Goal: Task Accomplishment & Management: Manage account settings

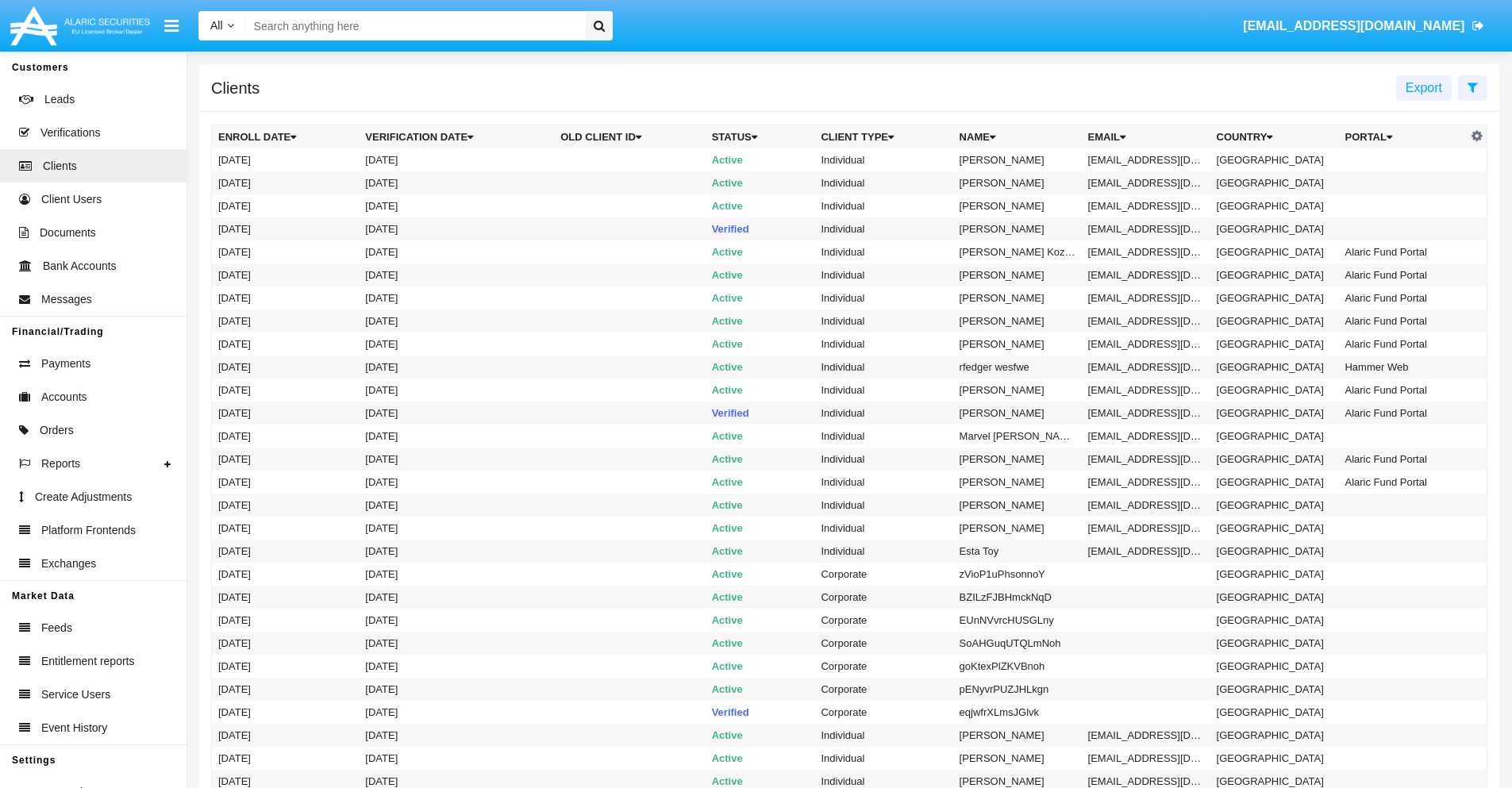
click at [1472, 86] on icon at bounding box center [1473, 87] width 10 height 13
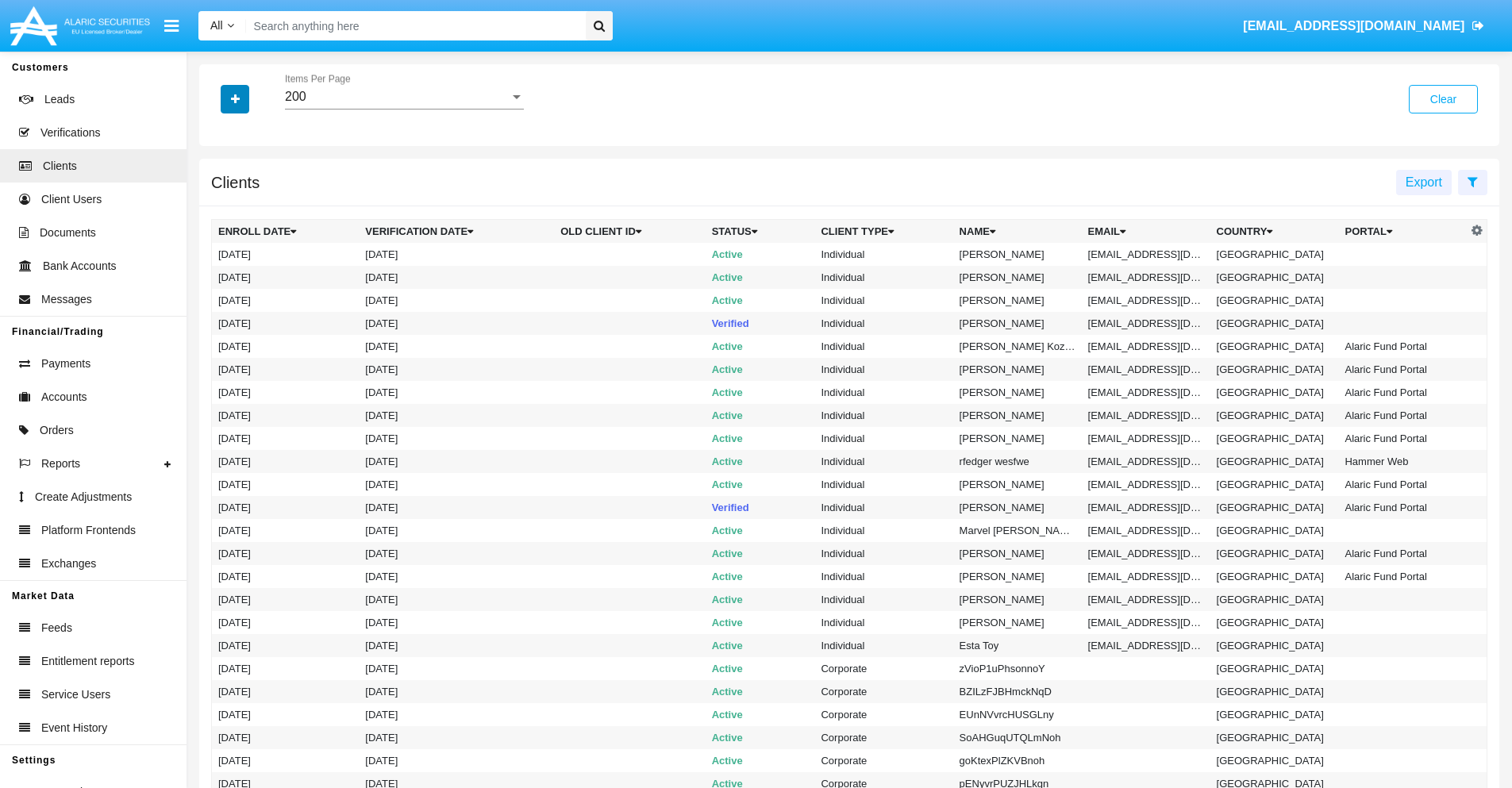
click at [235, 98] on icon "button" at bounding box center [235, 99] width 9 height 11
click at [246, 270] on span "Email" at bounding box center [246, 270] width 31 height 19
click at [219, 276] on input "Email" at bounding box center [218, 276] width 1 height 1
checkbox input "true"
click at [235, 98] on icon "button" at bounding box center [235, 99] width 9 height 11
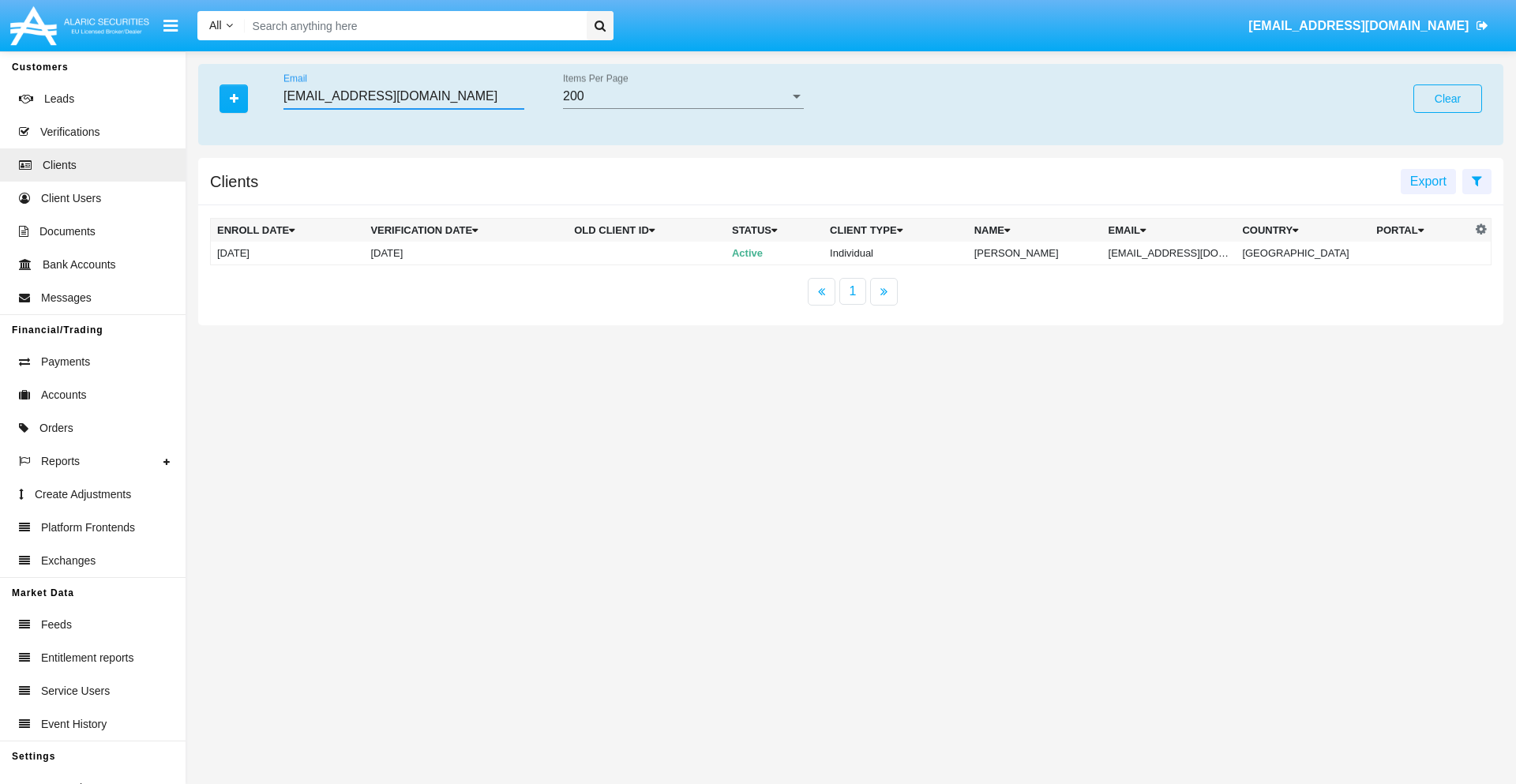
type input "[EMAIL_ADDRESS][DOMAIN_NAME]"
click at [1177, 253] on td "[EMAIL_ADDRESS][DOMAIN_NAME]" at bounding box center [1169, 253] width 134 height 23
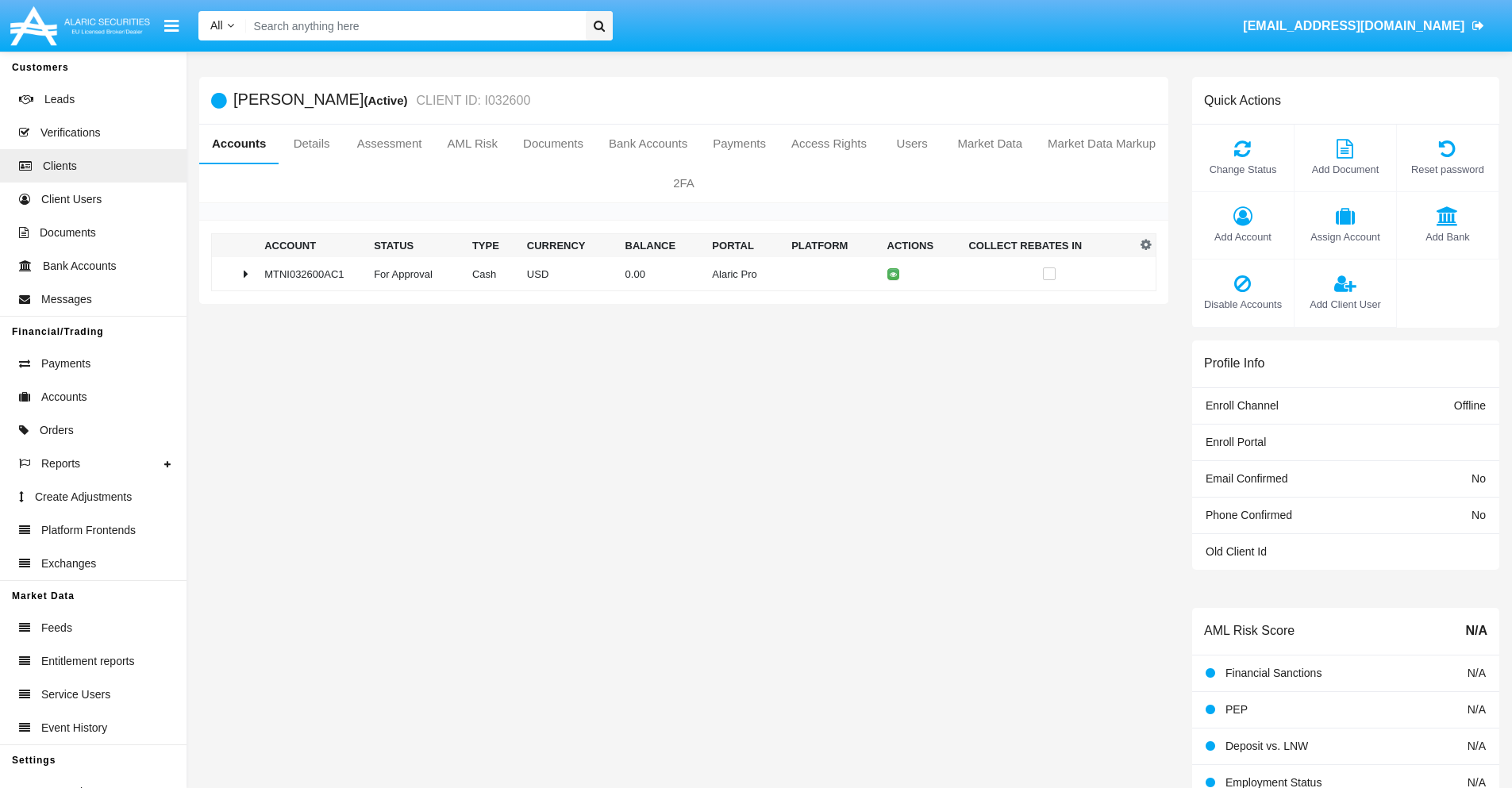
click at [1447, 237] on span "Add Bank" at bounding box center [1448, 236] width 85 height 15
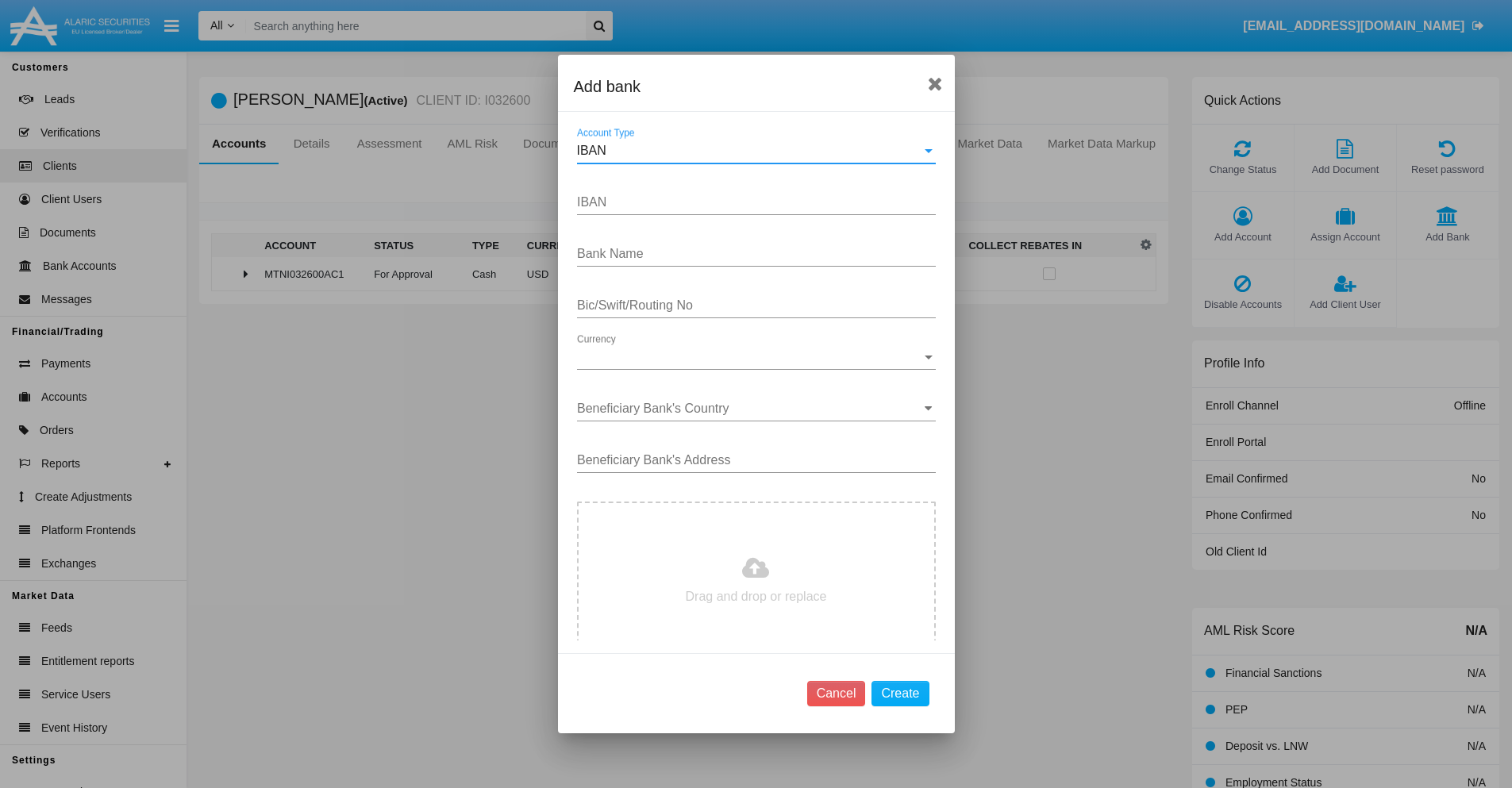
click at [750, 151] on div "IBAN" at bounding box center [748, 151] width 344 height 14
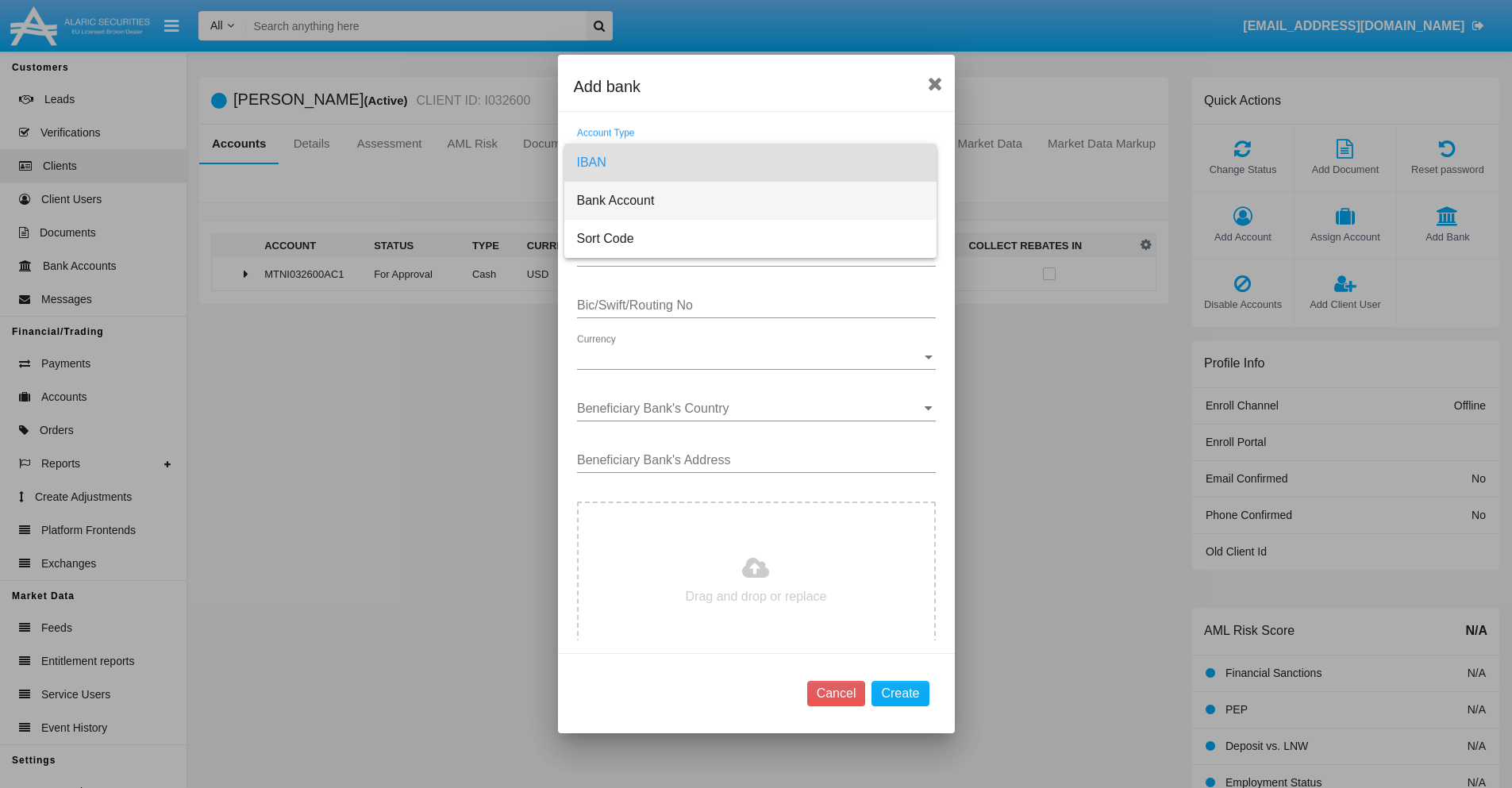
click at [750, 201] on span "Bank Account" at bounding box center [750, 201] width 347 height 38
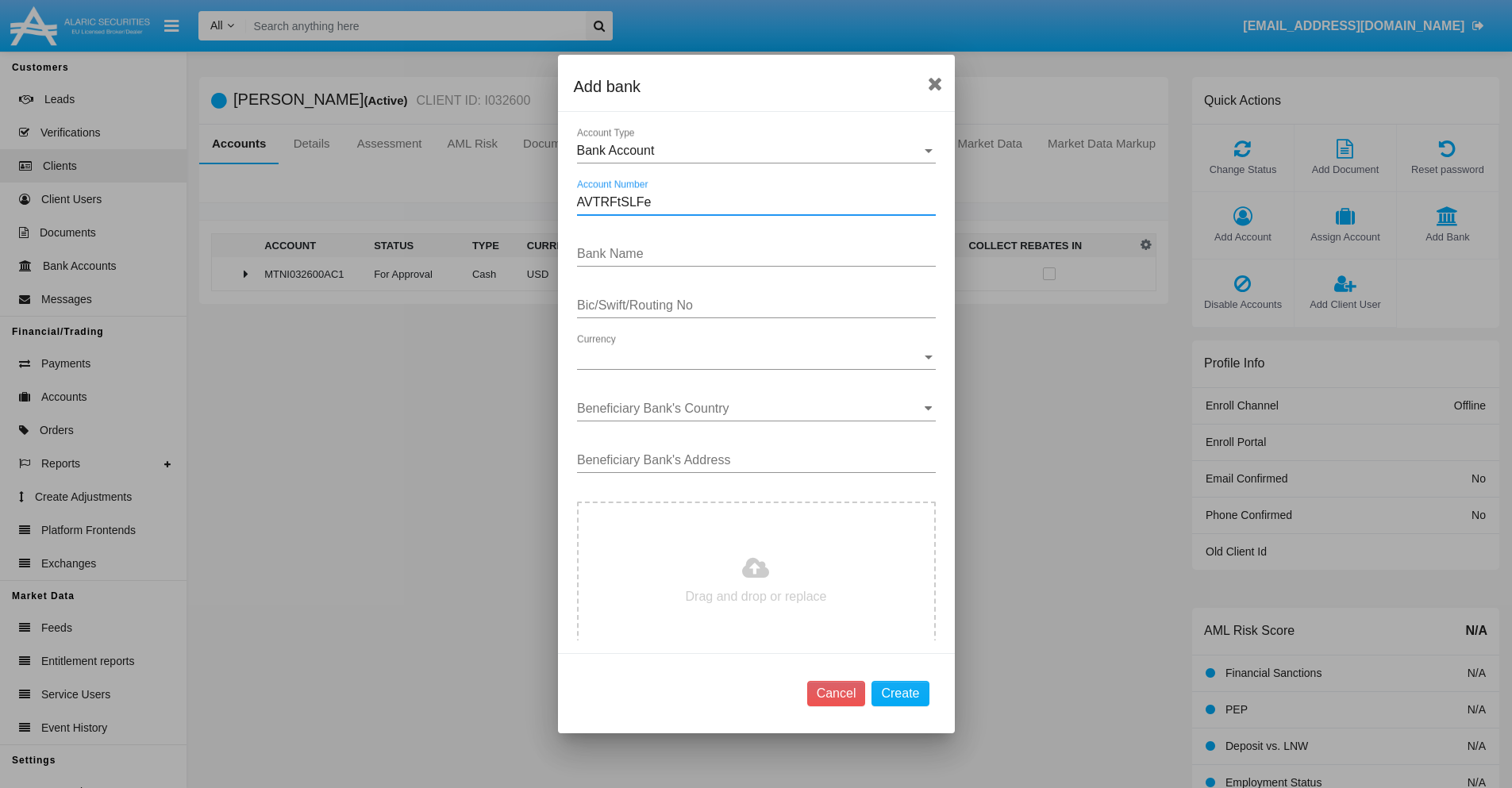
type input "AVTRFtSLFe"
type input "JmBEjonzhWXuYdw"
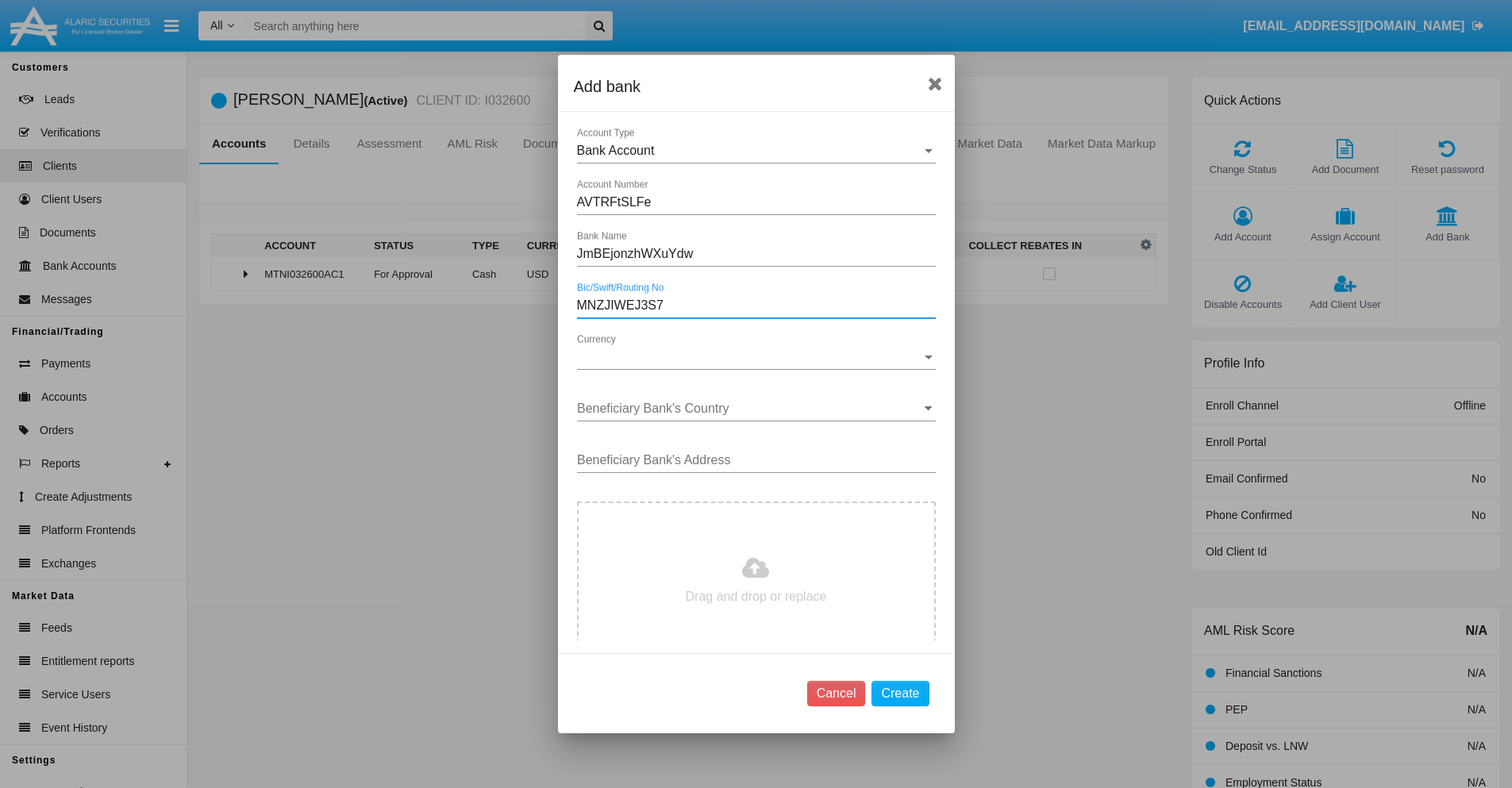
type input "MNZJIWEJ3S7"
click at [750, 357] on span "Currency" at bounding box center [748, 357] width 344 height 14
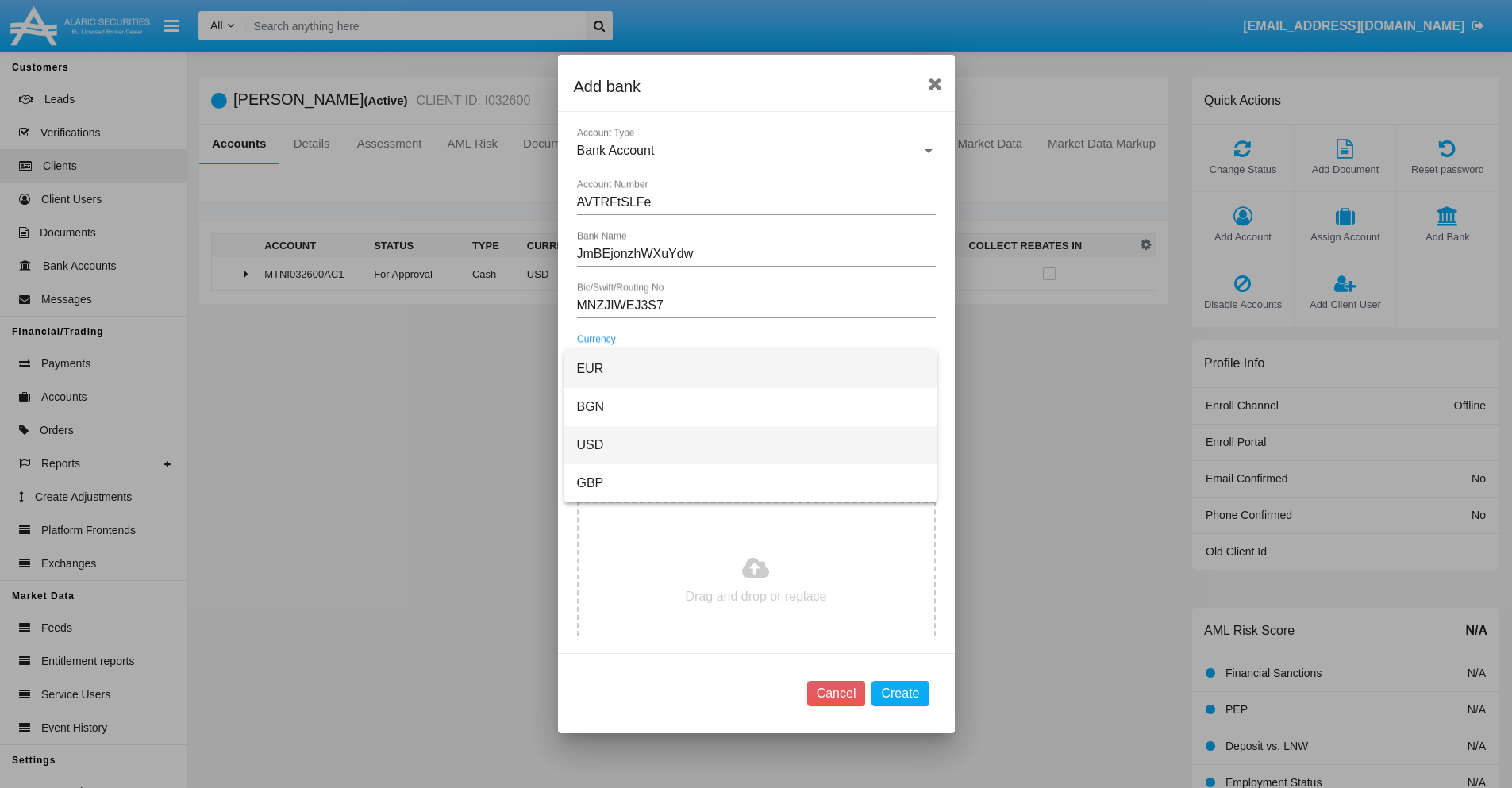
click at [750, 445] on span "USD" at bounding box center [750, 445] width 347 height 38
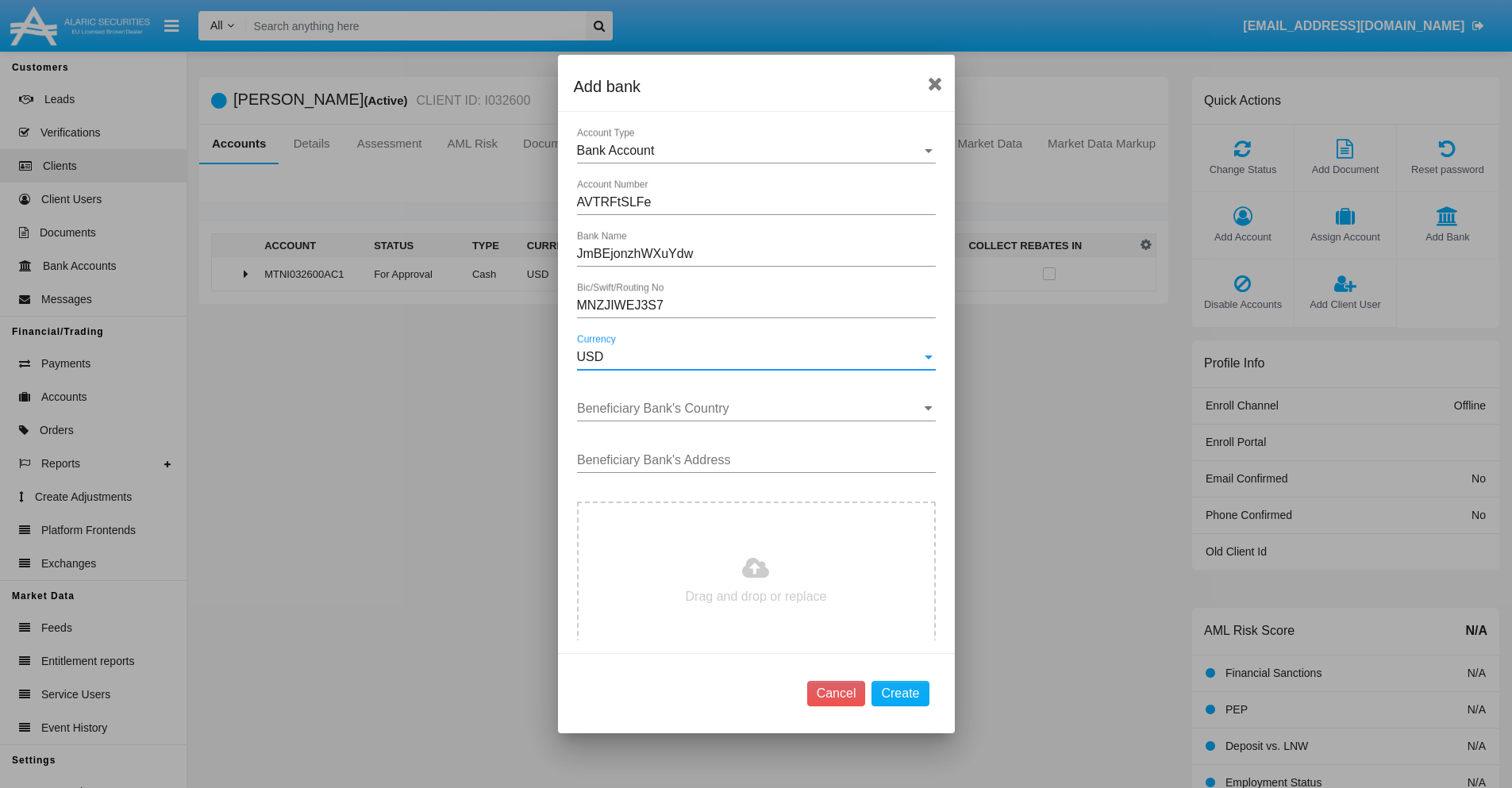
click at [750, 408] on input "Beneficiary Bank's Country" at bounding box center [756, 408] width 359 height 14
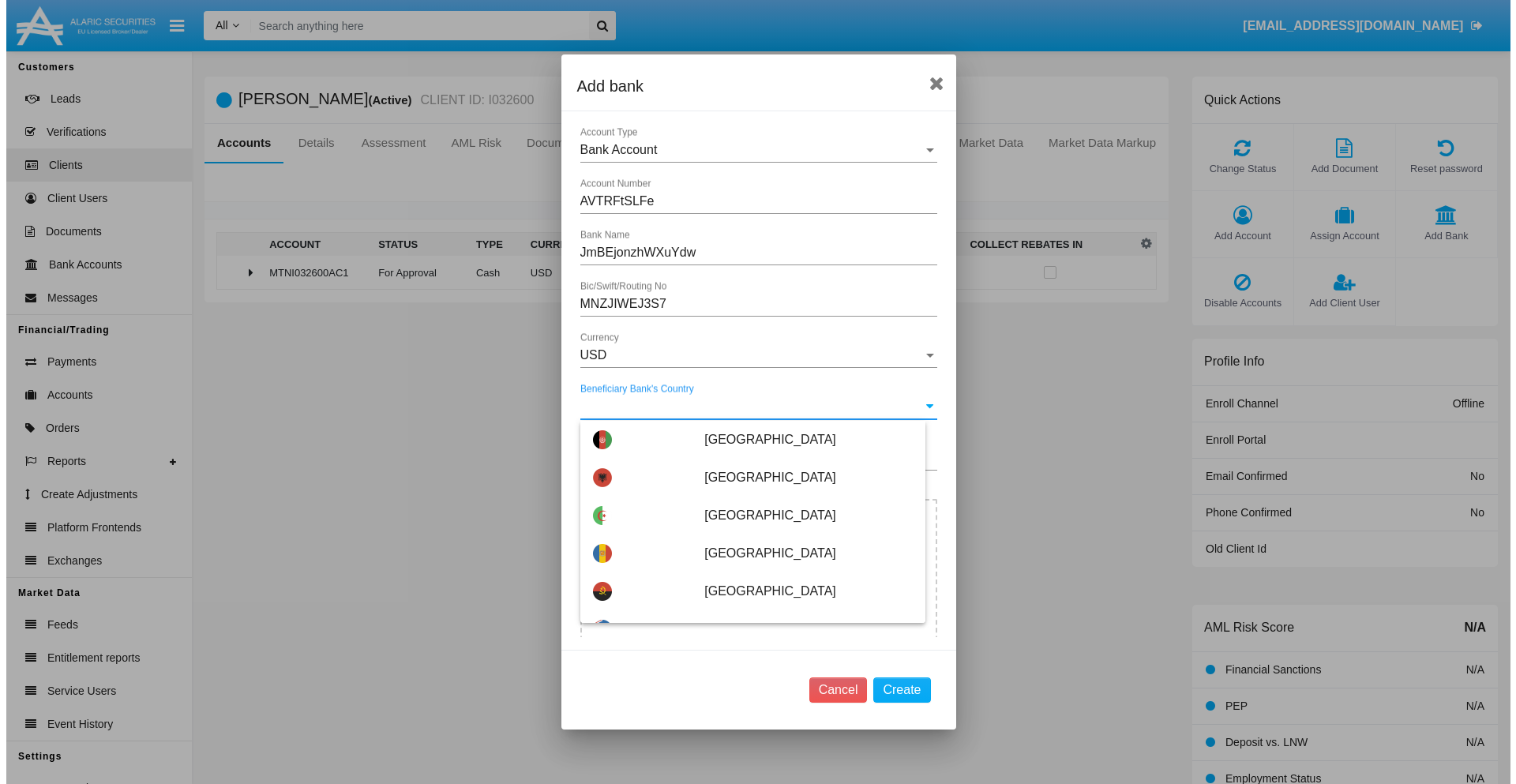
scroll to position [253, 0]
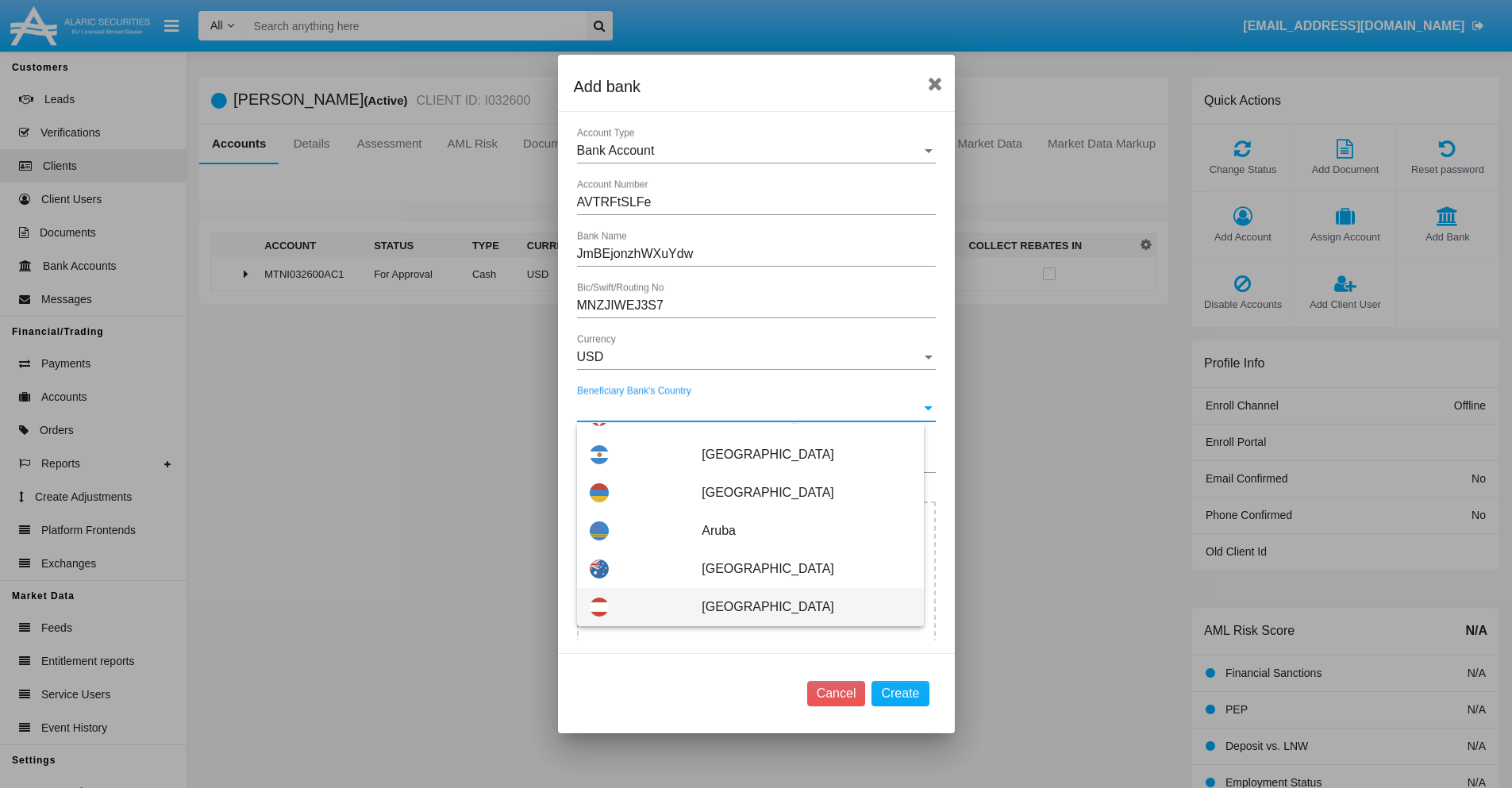
click at [798, 607] on span "[GEOGRAPHIC_DATA]" at bounding box center [806, 607] width 209 height 38
type input "[GEOGRAPHIC_DATA]"
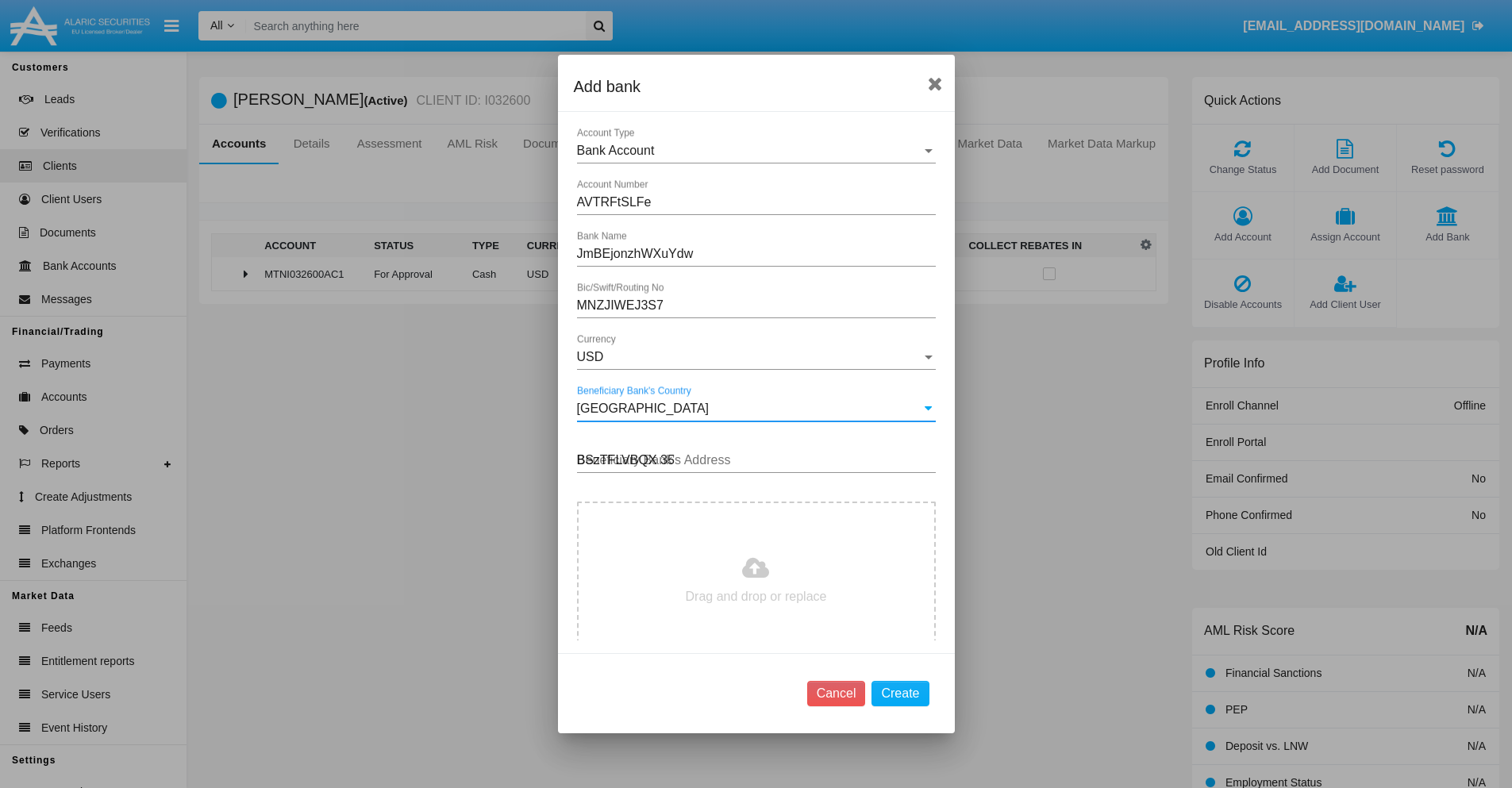
type input "BSzTFLVBQX 356"
type input "C:\fakepath\bank-statement.png"
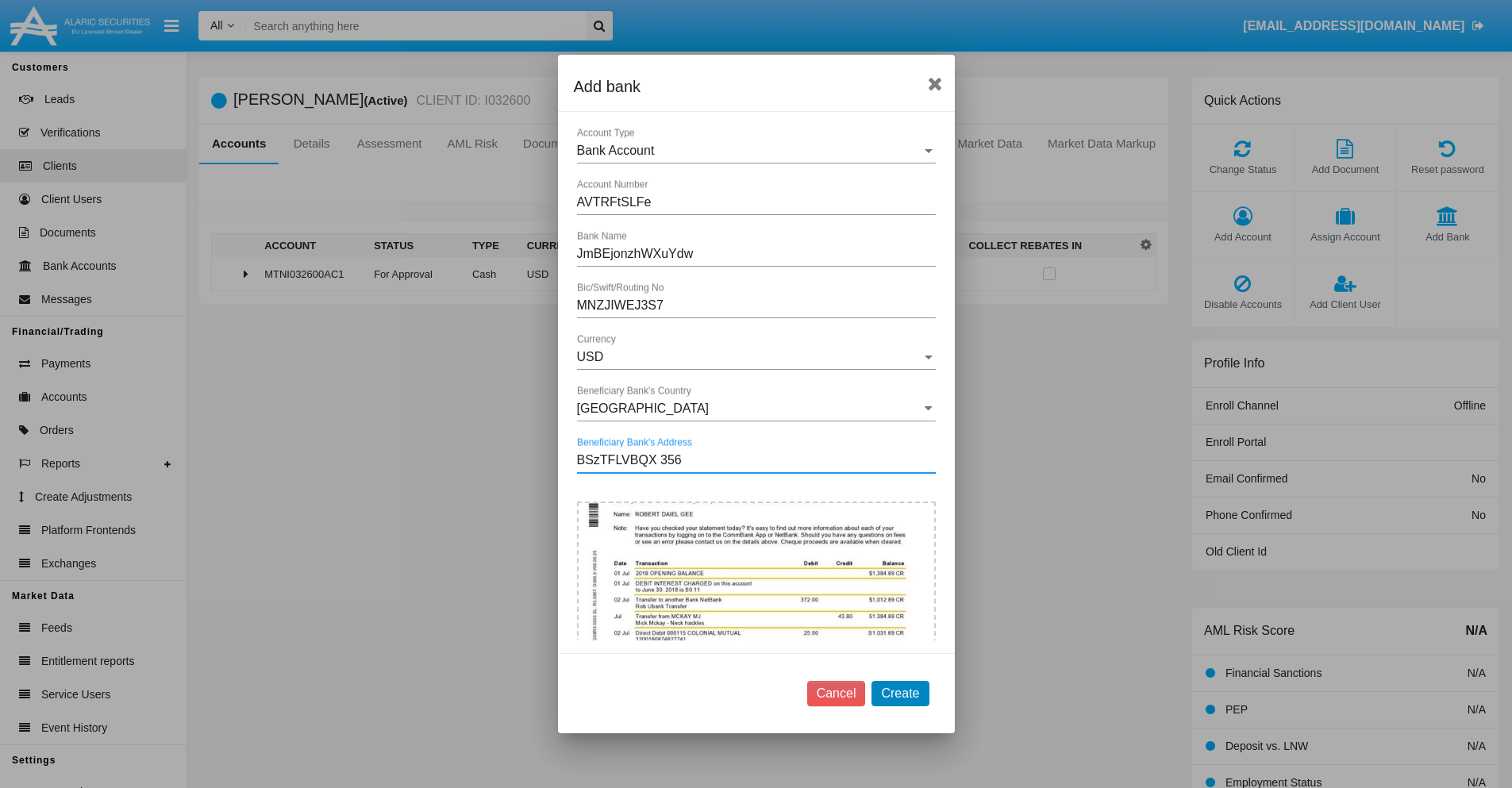
click at [900, 692] on button "Create" at bounding box center [900, 693] width 57 height 25
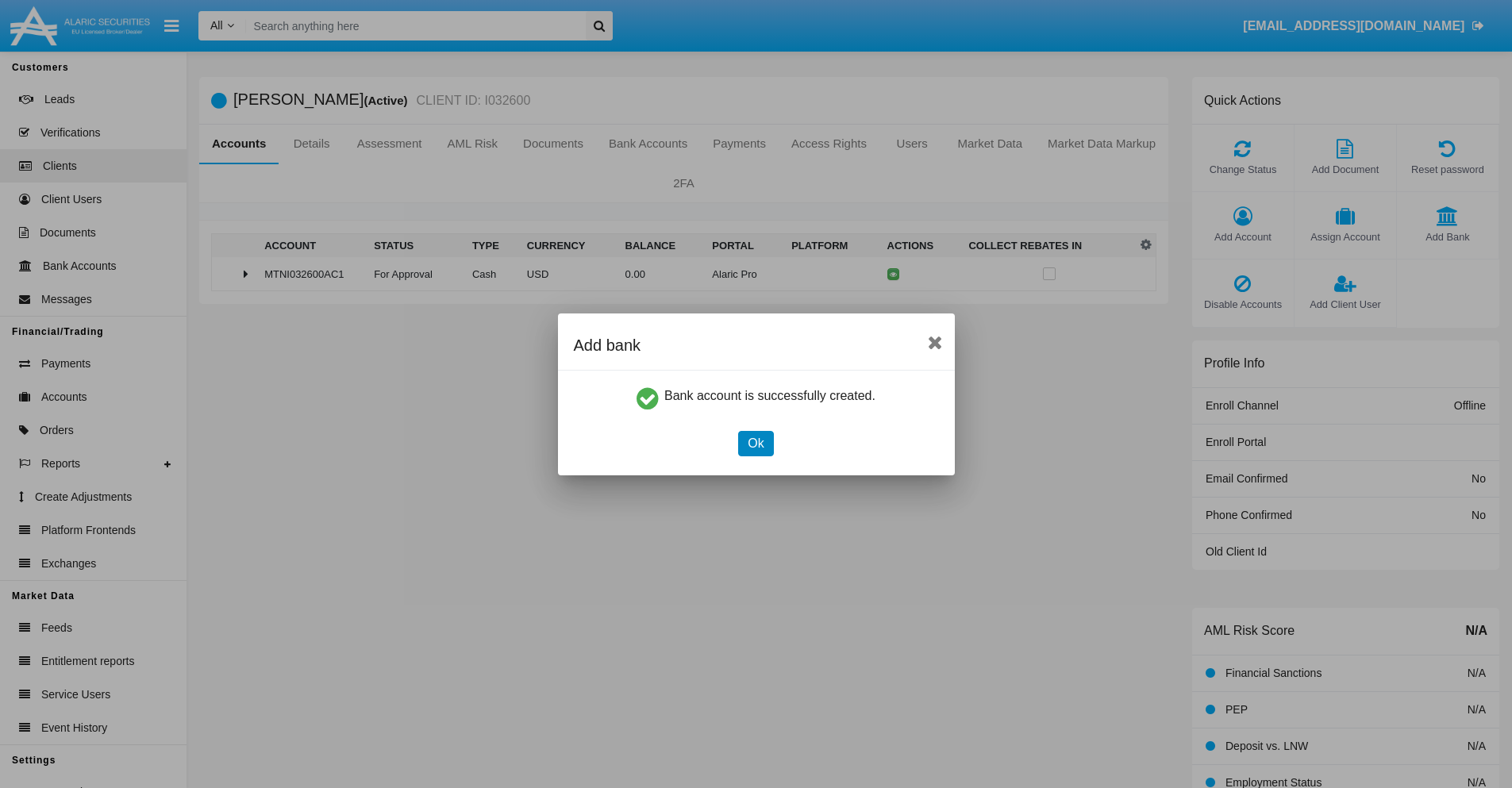
click at [755, 442] on button "Ok" at bounding box center [755, 443] width 35 height 25
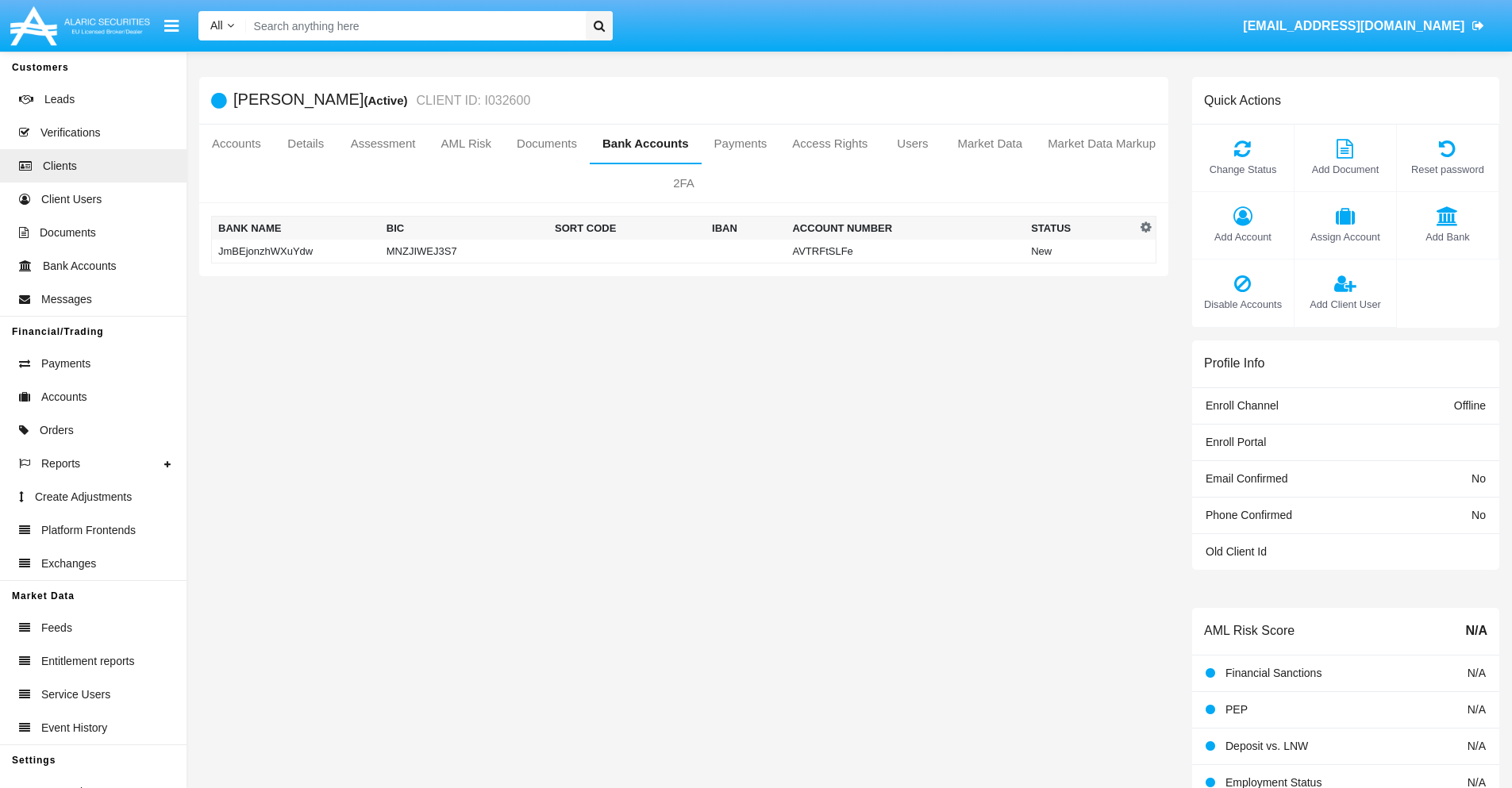
click at [295, 251] on td "JmBEjonzhWXuYdw" at bounding box center [295, 251] width 168 height 24
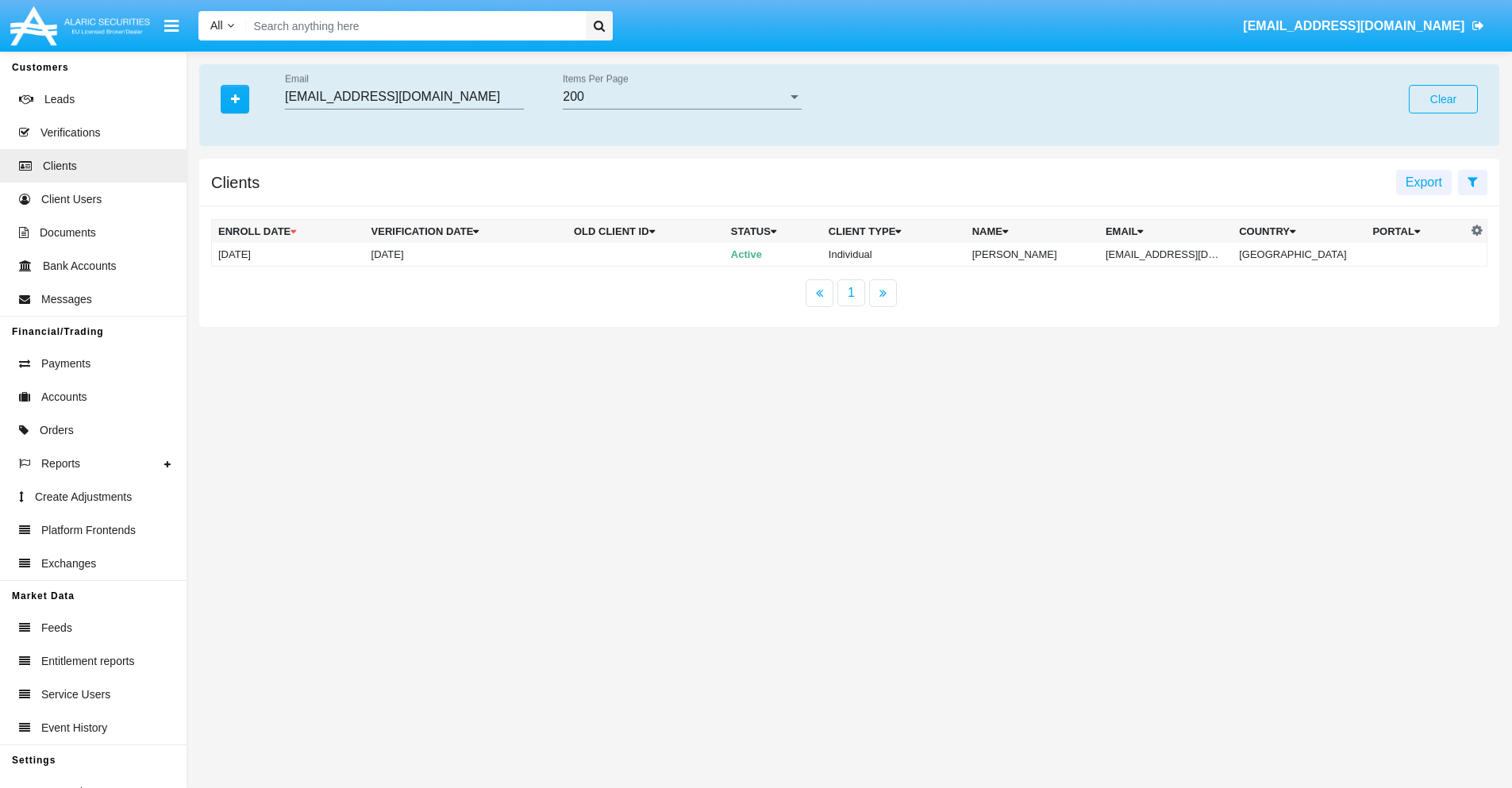
click at [1442, 99] on button "Clear" at bounding box center [1442, 98] width 69 height 29
click at [235, 98] on icon "button" at bounding box center [235, 99] width 9 height 11
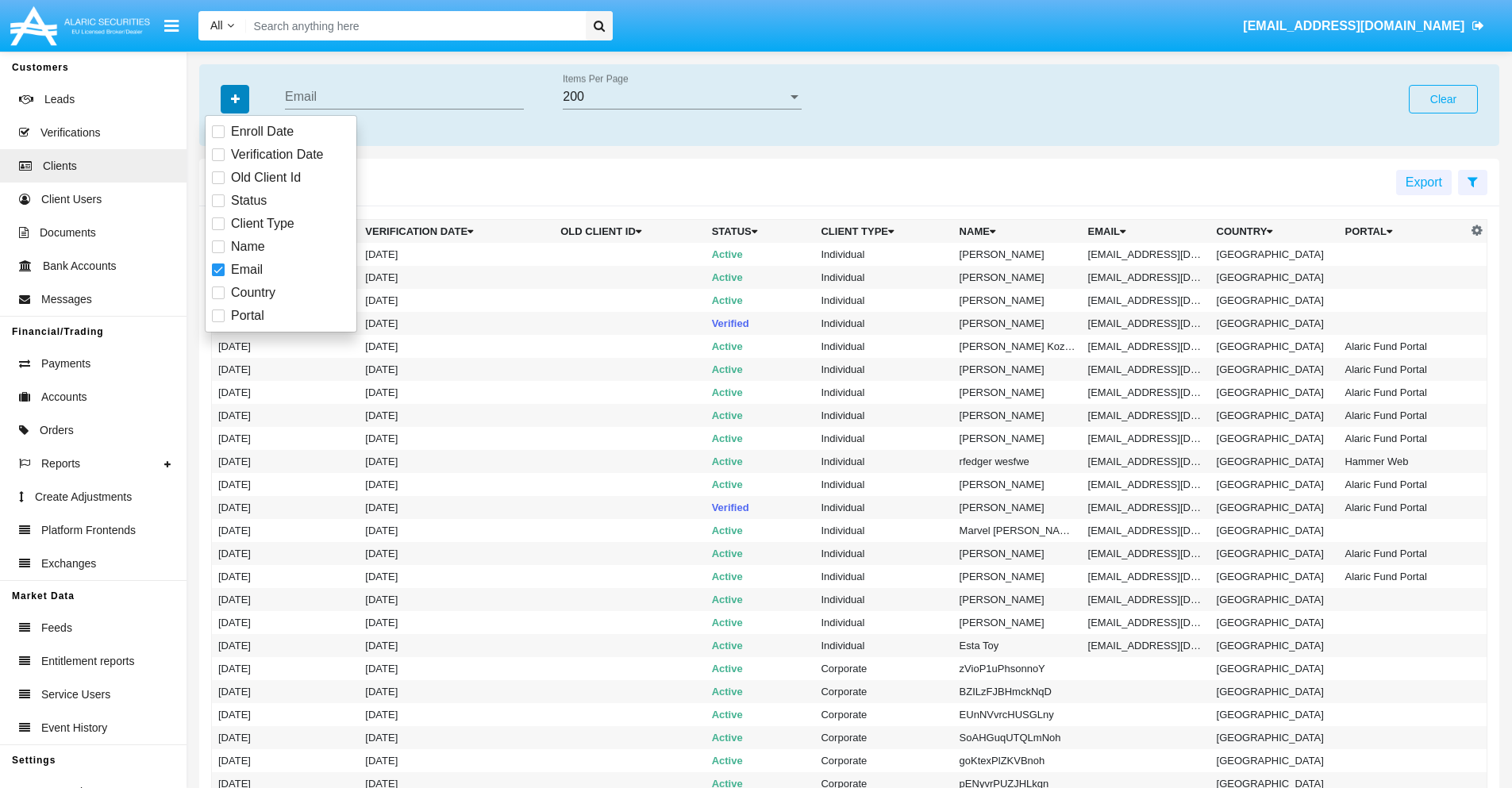
click at [235, 98] on icon "button" at bounding box center [235, 99] width 9 height 11
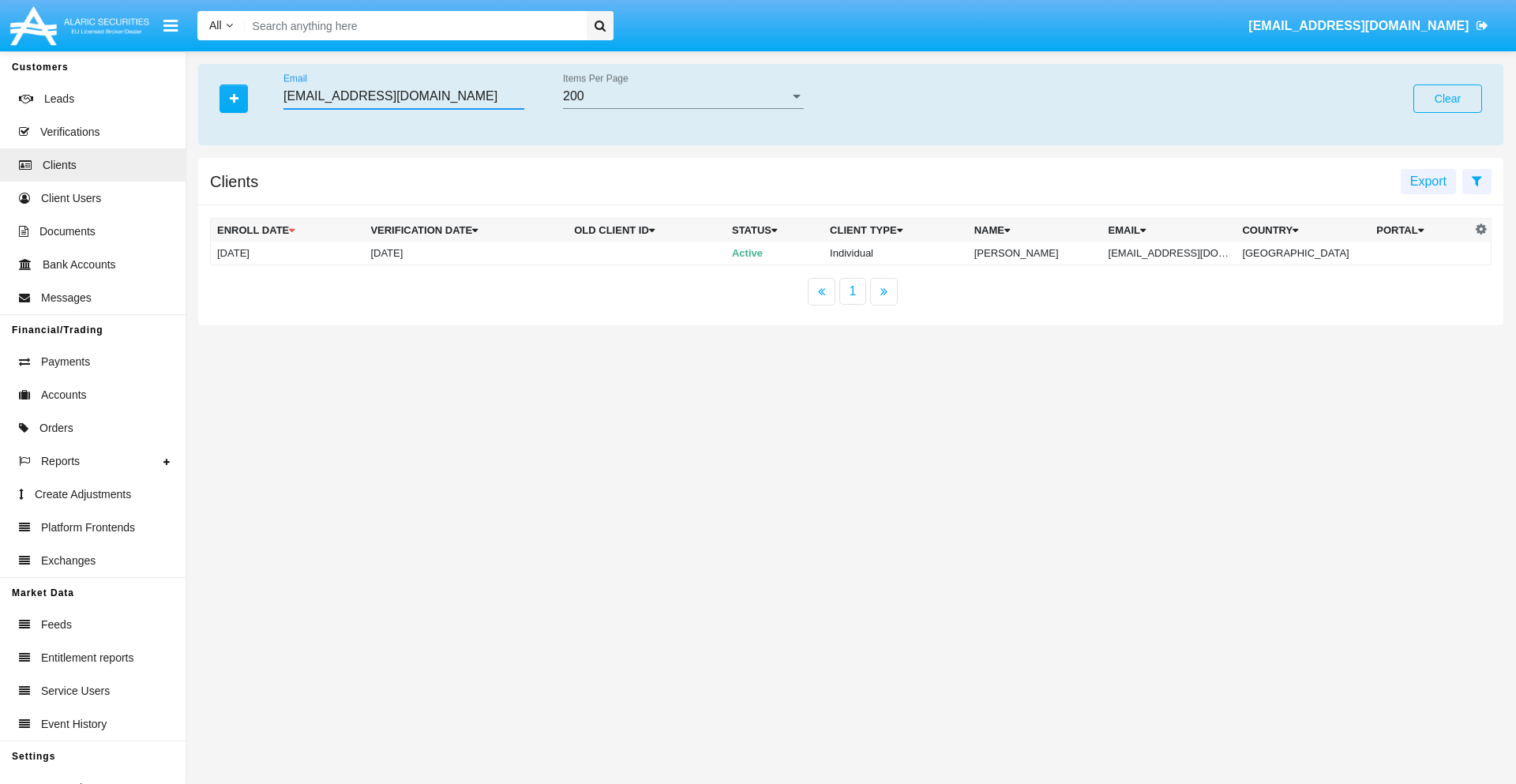
type input "[EMAIL_ADDRESS][DOMAIN_NAME]"
click at [1177, 253] on td "[EMAIL_ADDRESS][DOMAIN_NAME]" at bounding box center [1169, 253] width 134 height 23
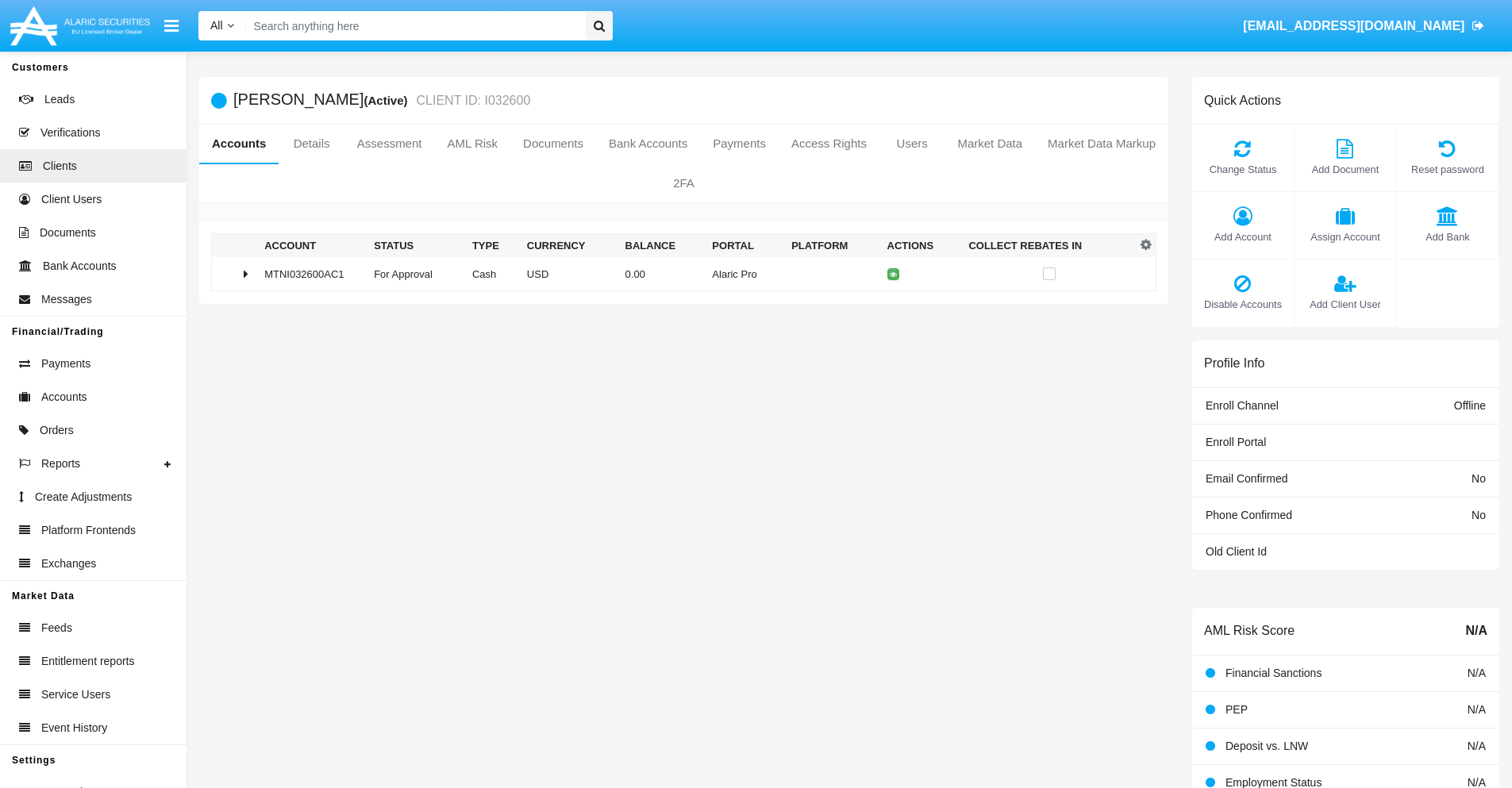
click at [1447, 237] on span "Add Bank" at bounding box center [1448, 236] width 85 height 15
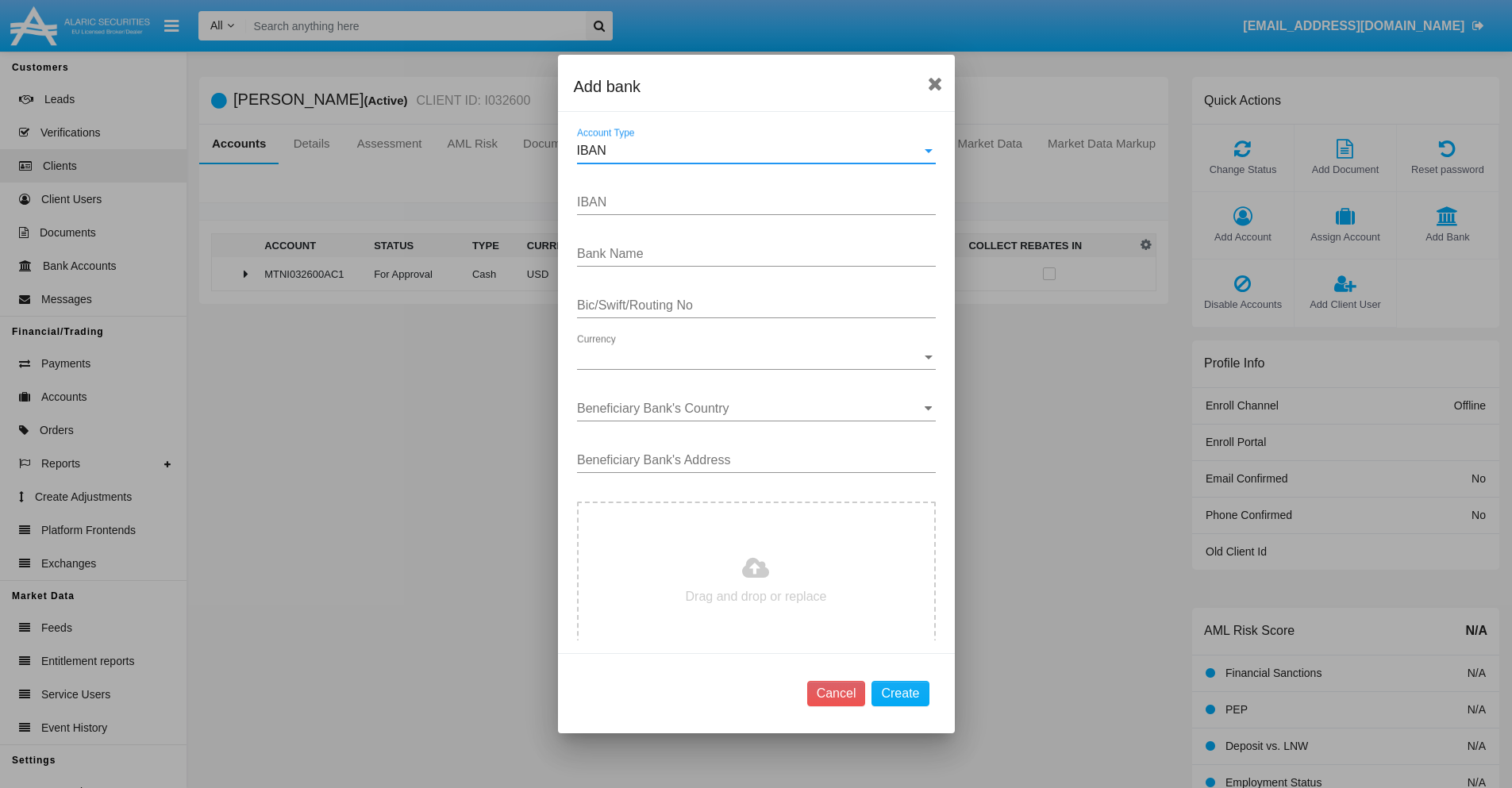
click at [750, 151] on div "IBAN" at bounding box center [748, 151] width 344 height 14
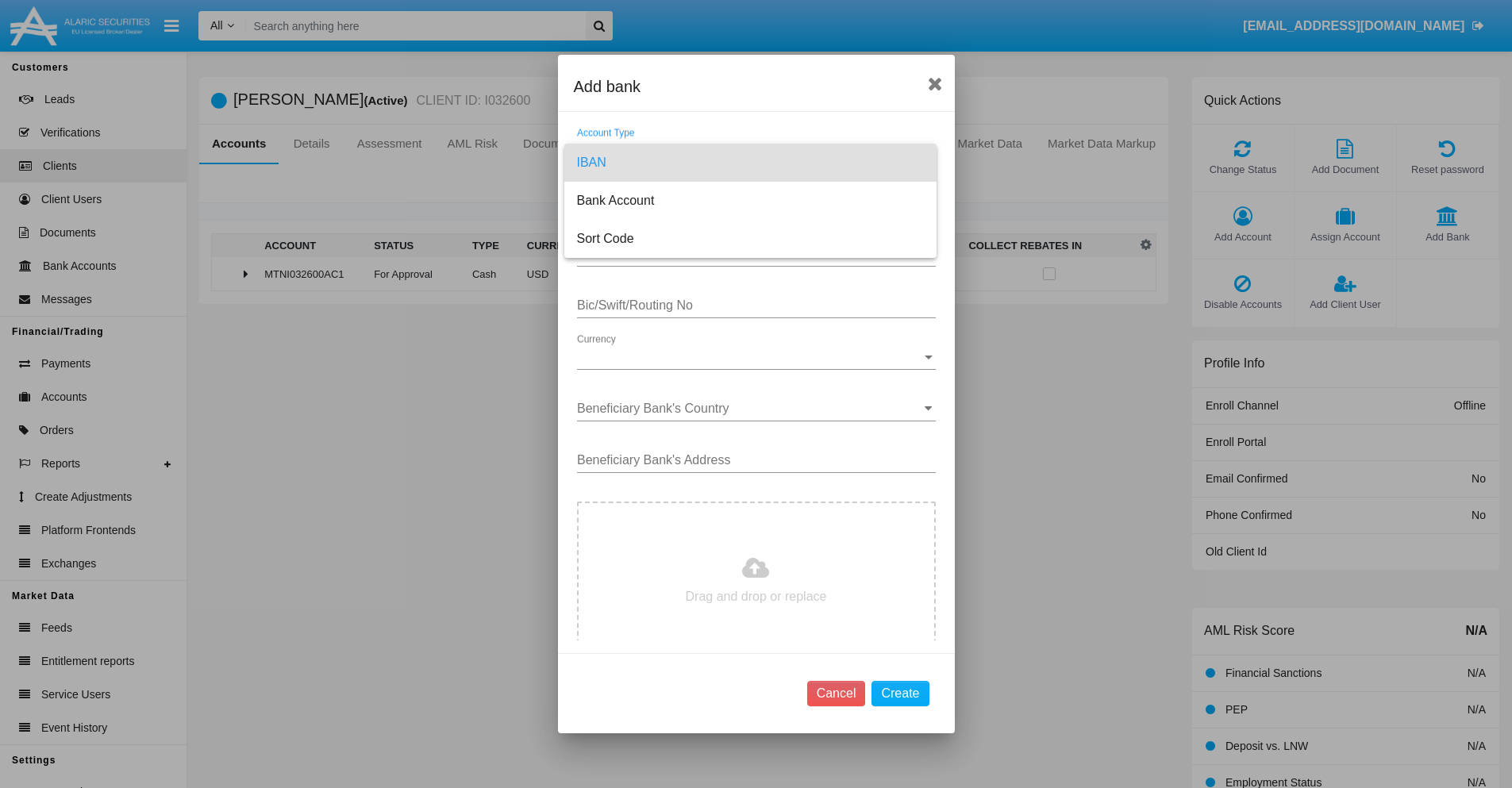
click at [750, 163] on span "IBAN" at bounding box center [750, 163] width 347 height 38
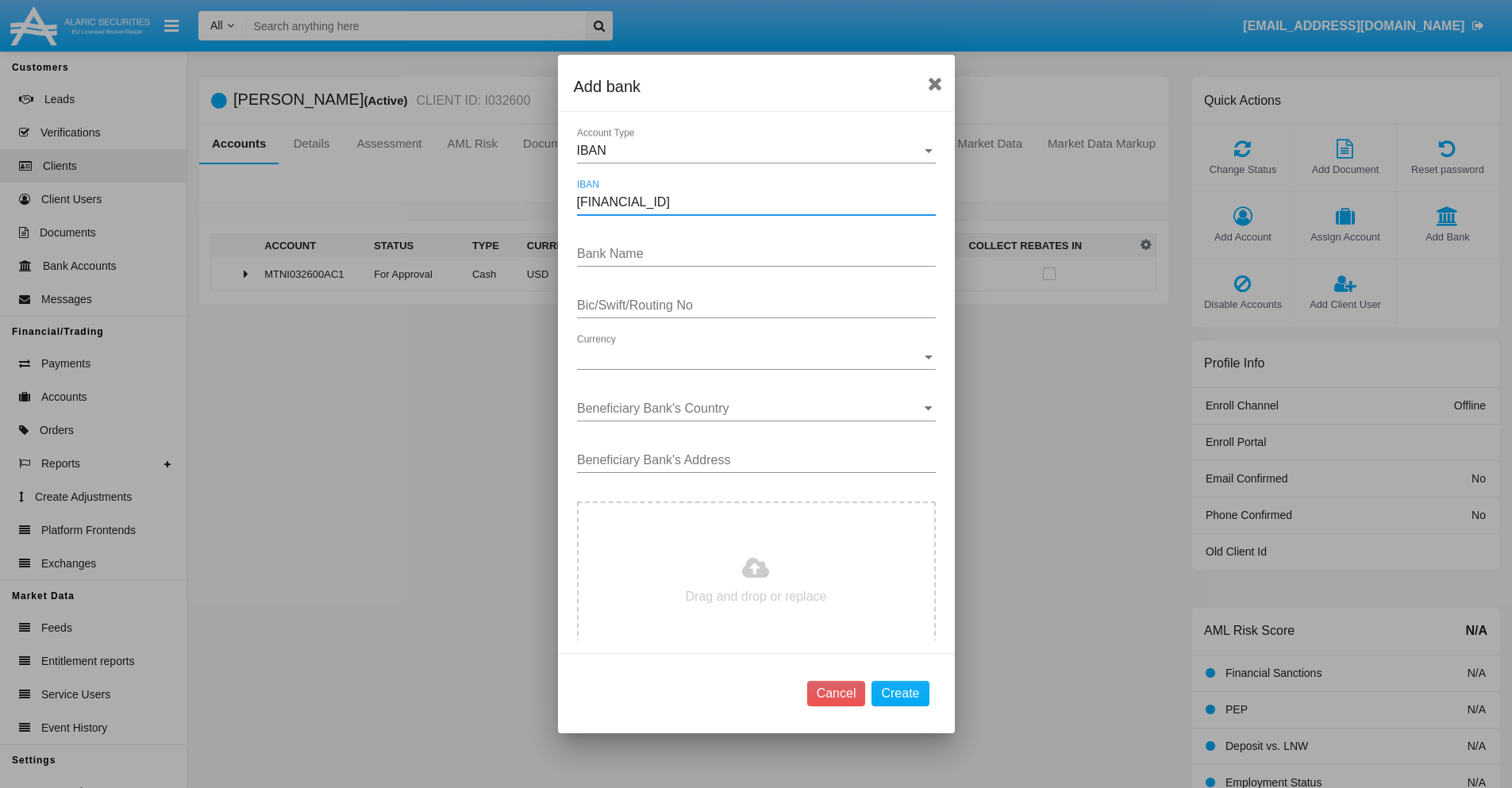
type input "[FINANCIAL_ID]"
type input "uvtskCVYsOgJdlc"
type input "WEYUQPYLEVU"
click at [750, 357] on span "Currency" at bounding box center [748, 357] width 344 height 14
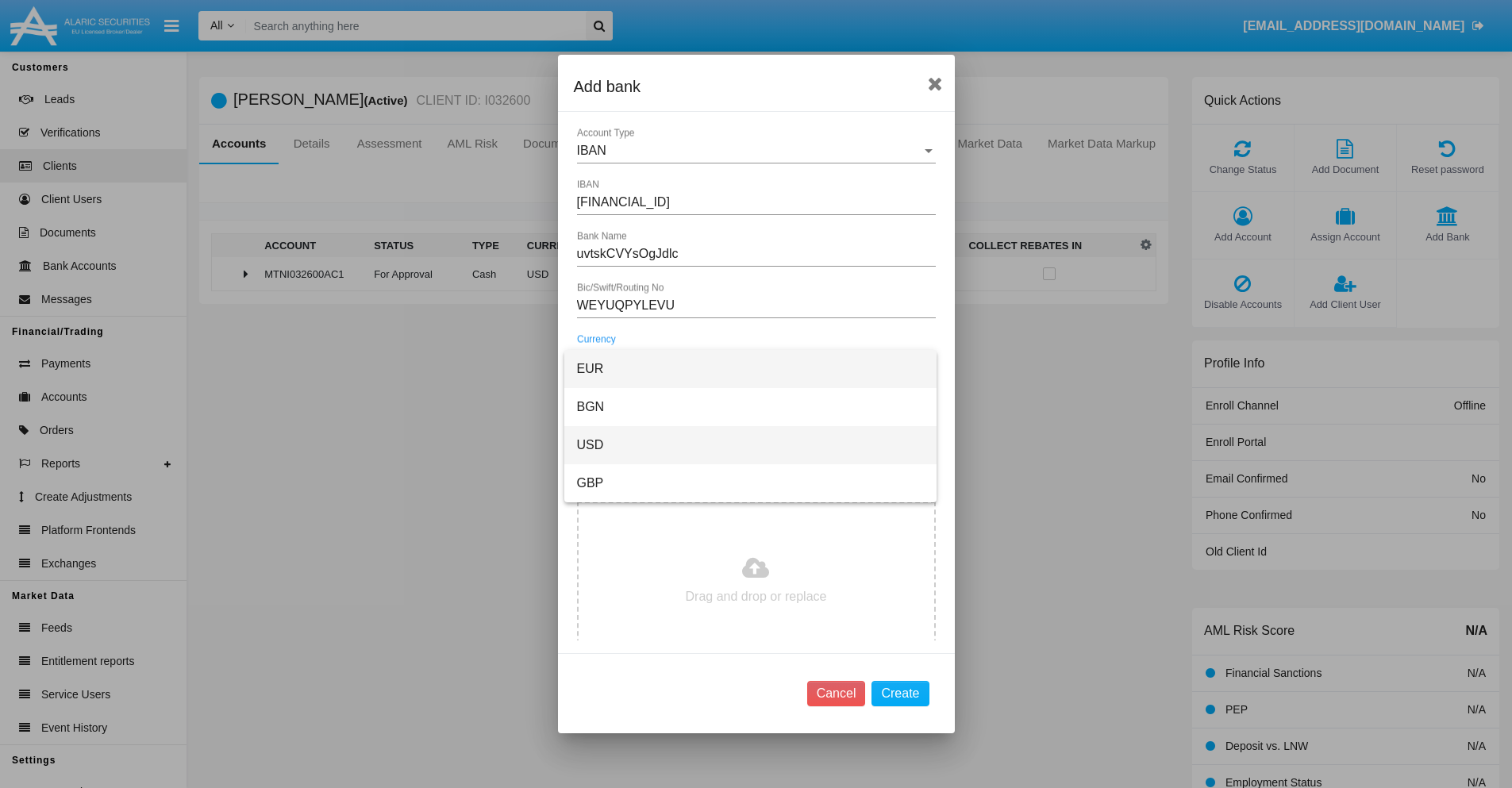
click at [750, 445] on span "USD" at bounding box center [750, 445] width 347 height 38
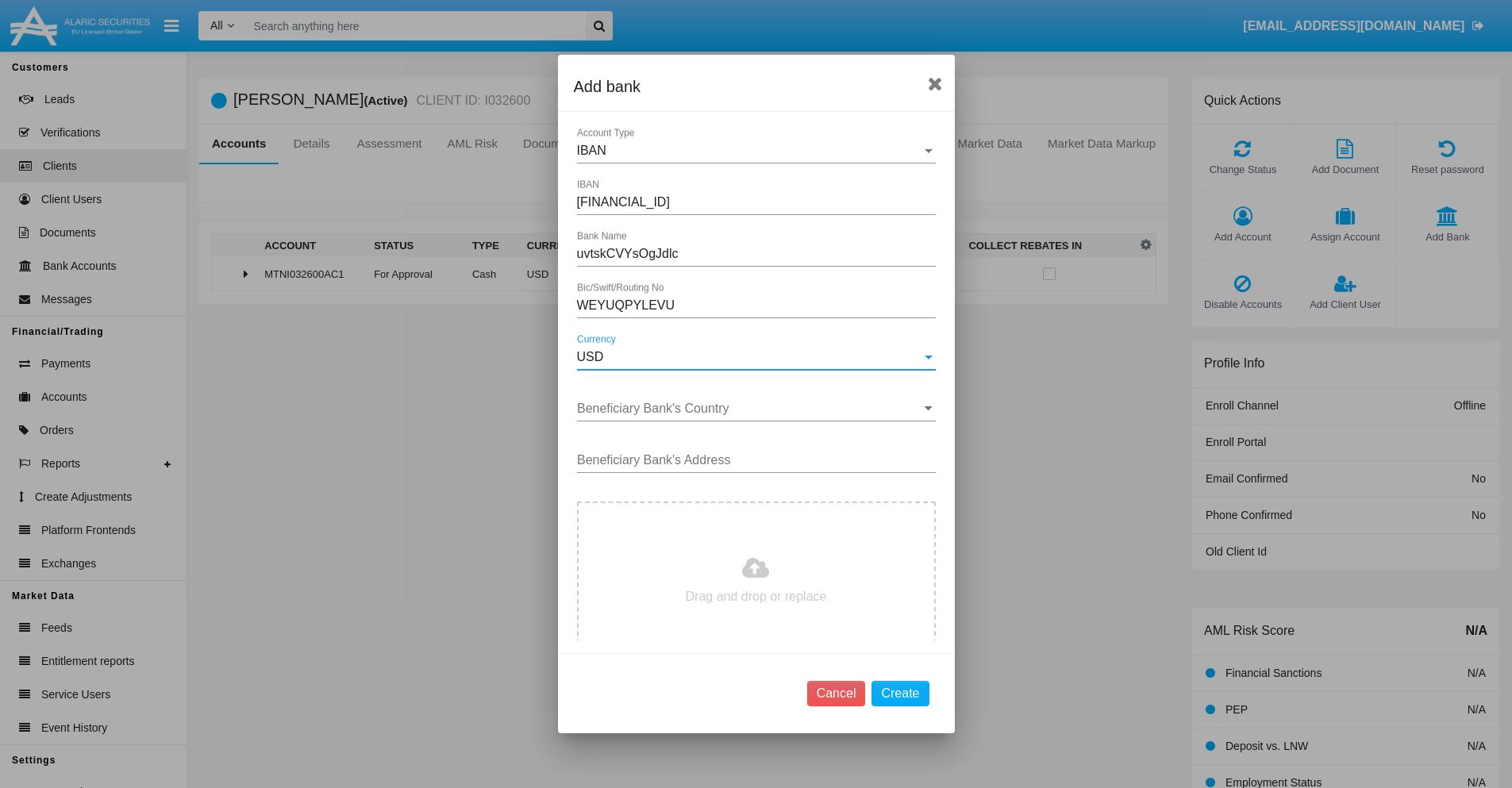
click at [750, 408] on input "Beneficiary Bank's Country" at bounding box center [756, 408] width 359 height 14
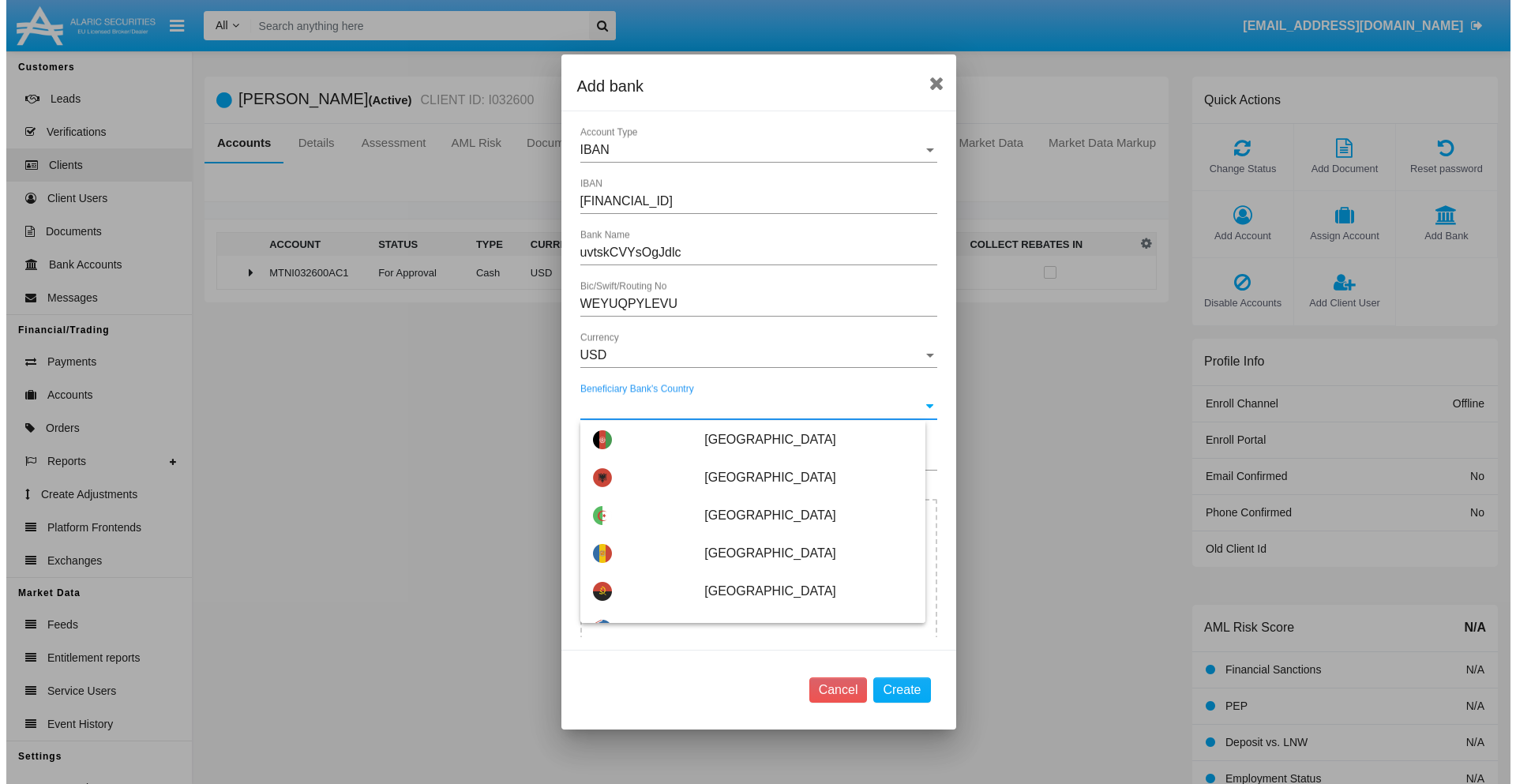
scroll to position [783, 0]
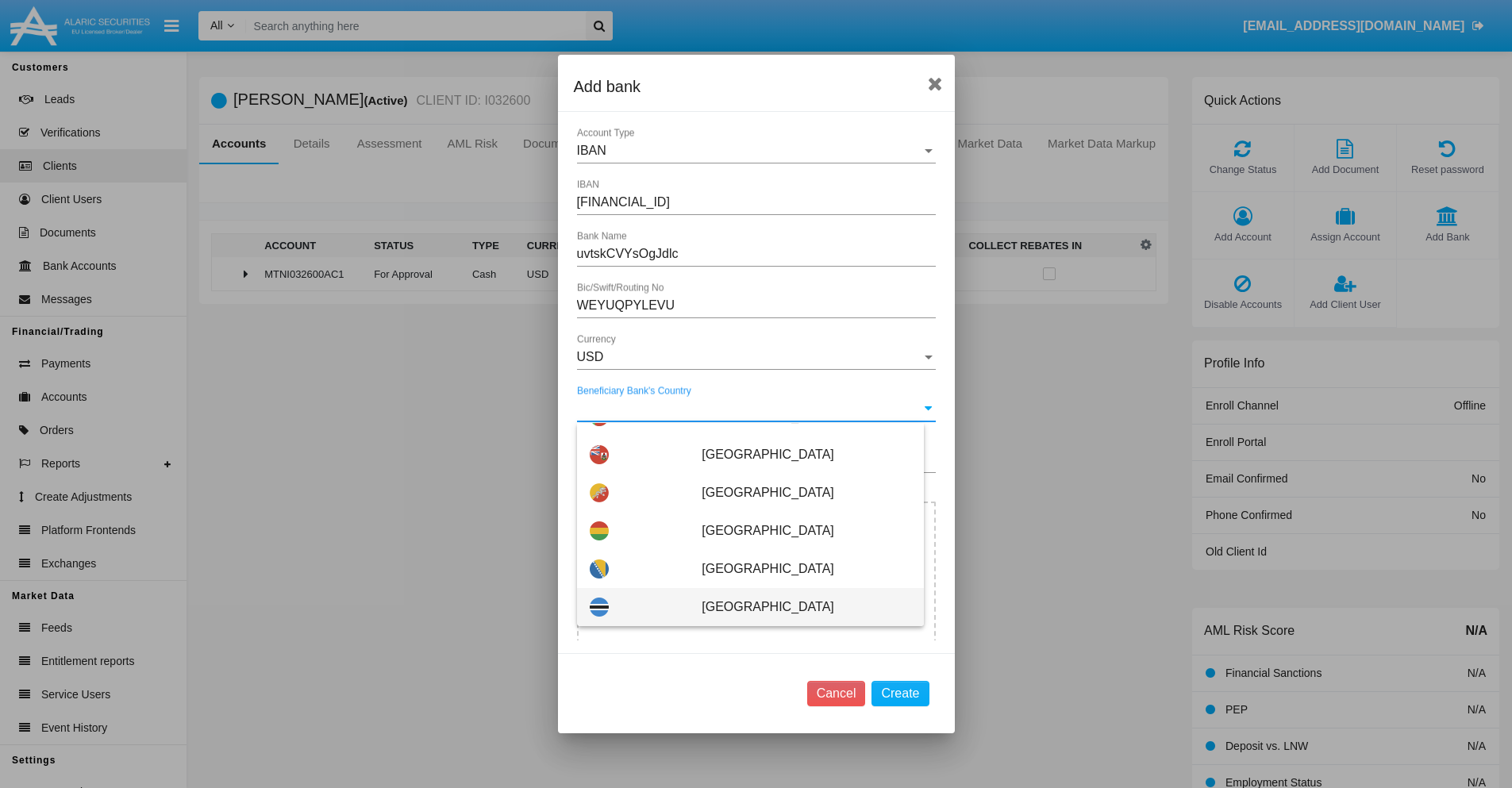
click at [798, 607] on span "[GEOGRAPHIC_DATA]" at bounding box center [806, 607] width 209 height 38
type input "[GEOGRAPHIC_DATA]"
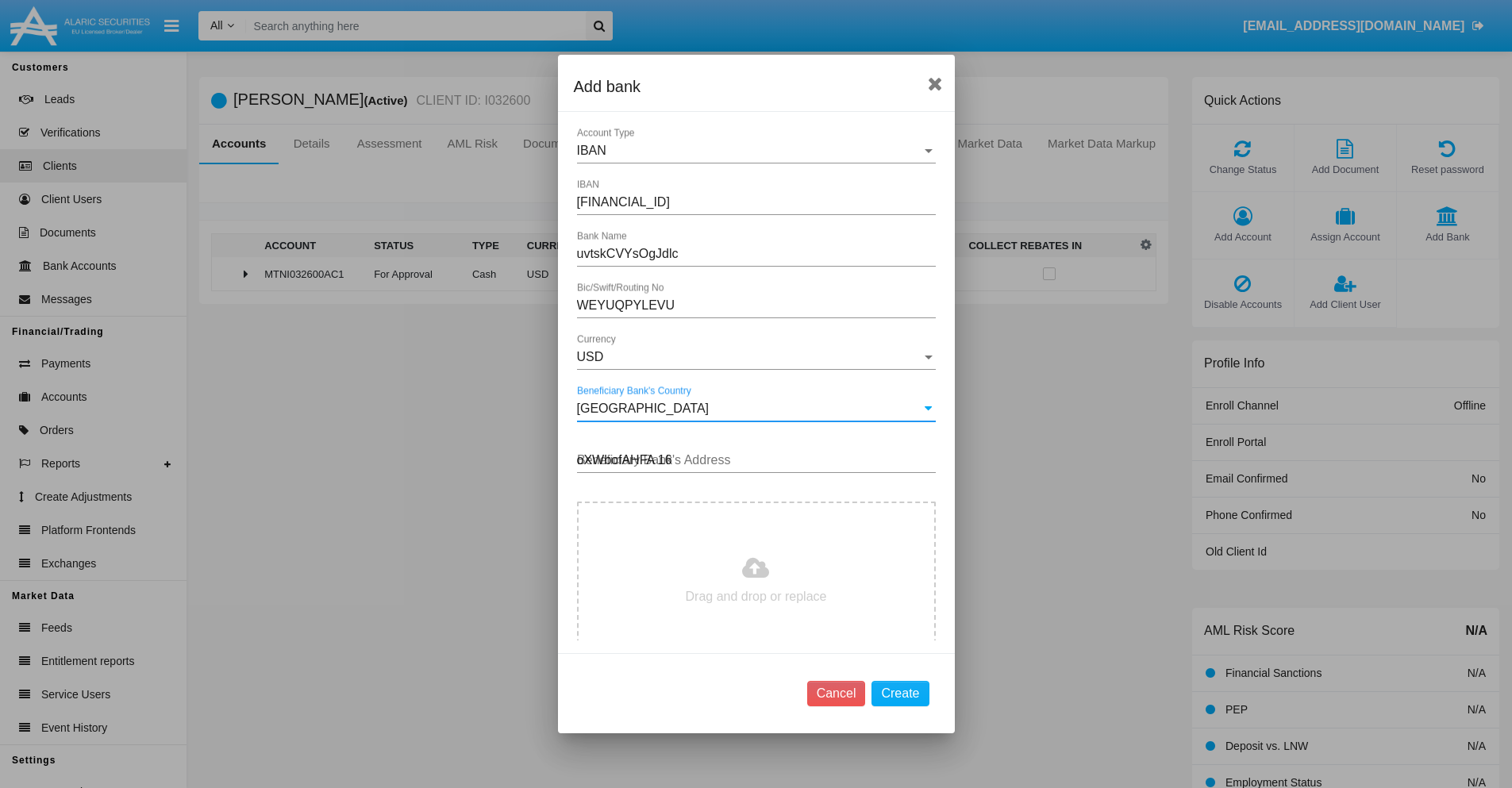
type input "oXWbofAHFA 165"
type input "C:\fakepath\bank-statement.png"
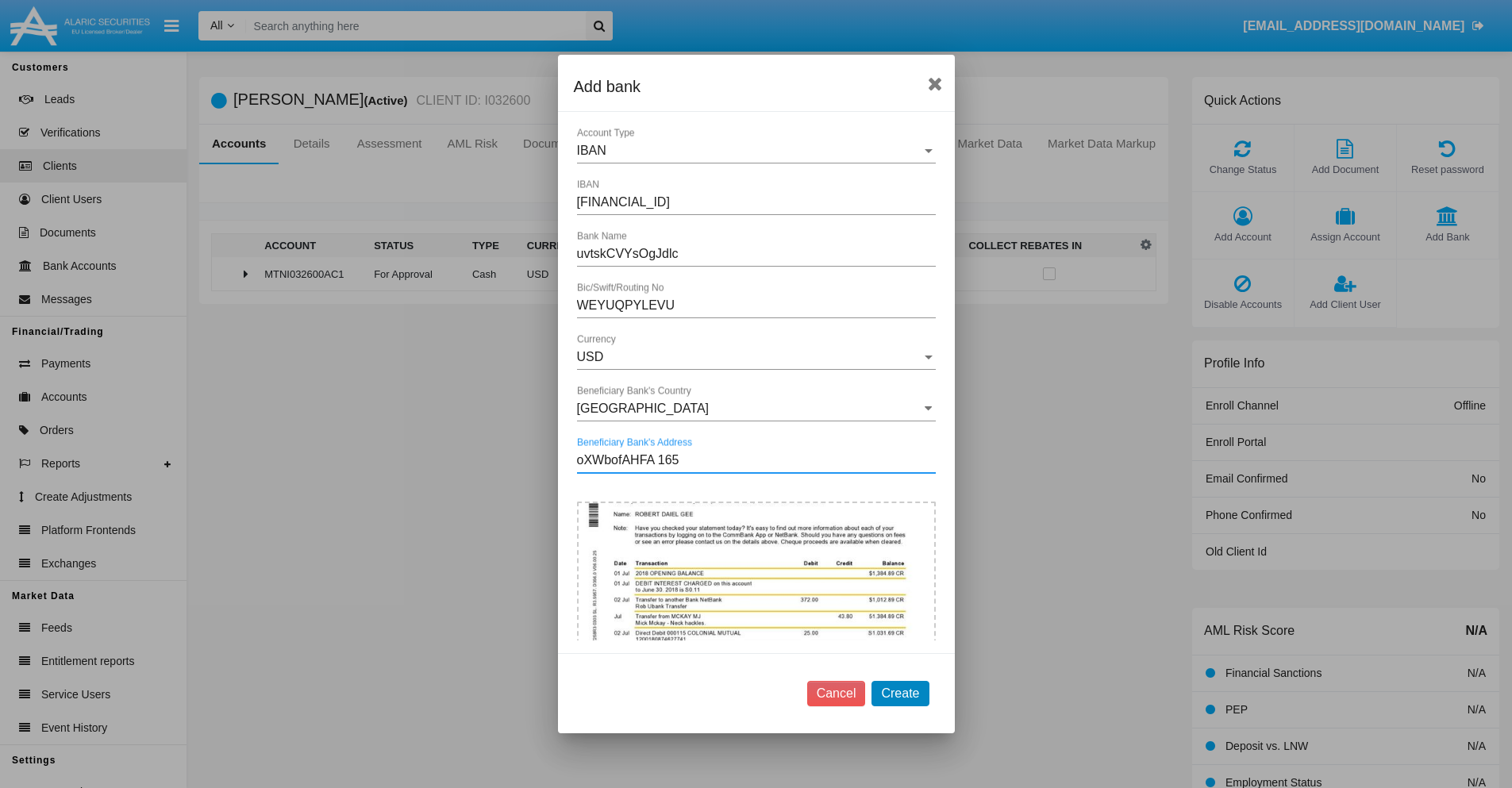
click at [900, 692] on button "Create" at bounding box center [900, 693] width 57 height 25
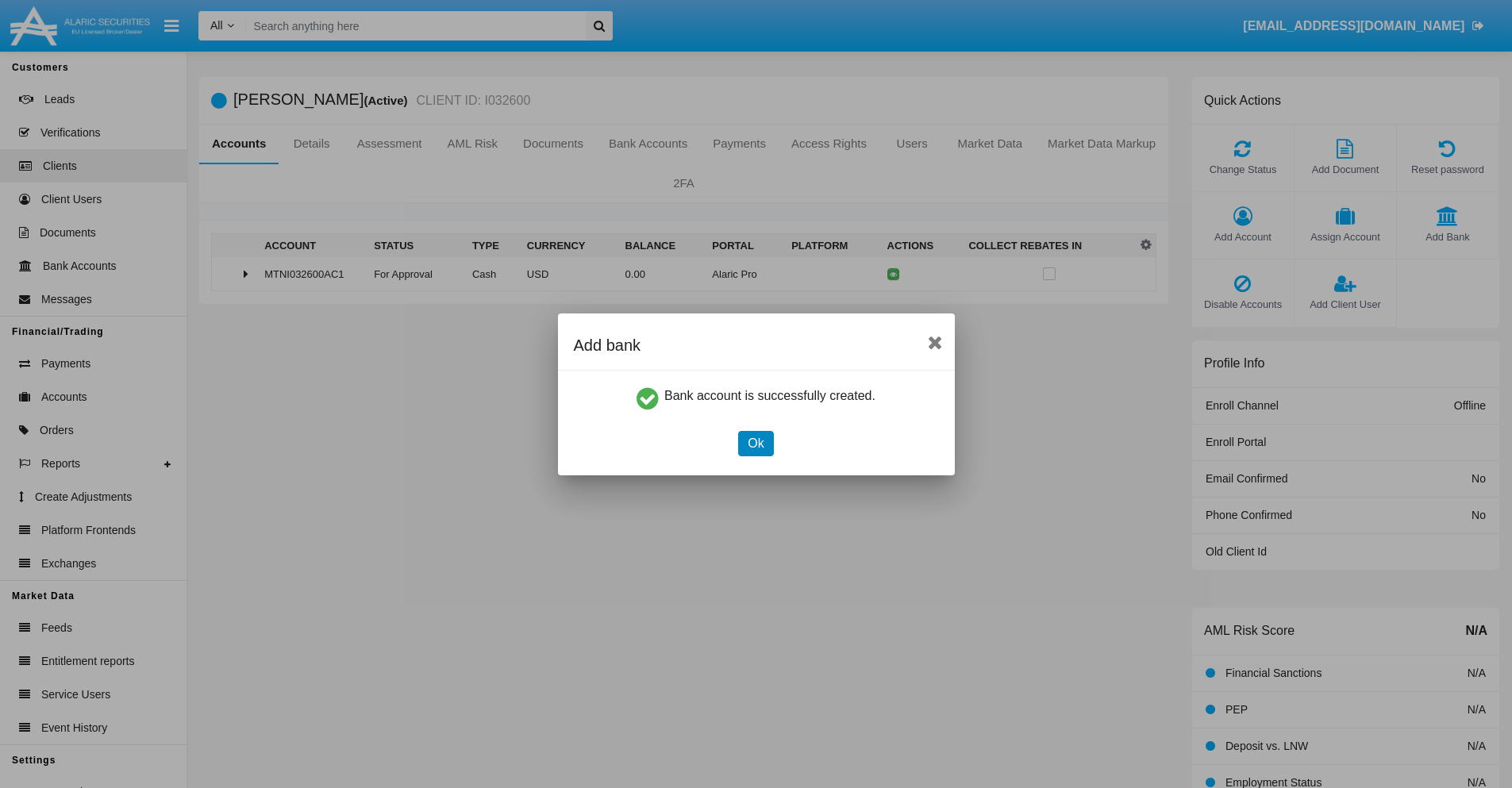
click at [755, 442] on button "Ok" at bounding box center [755, 443] width 35 height 25
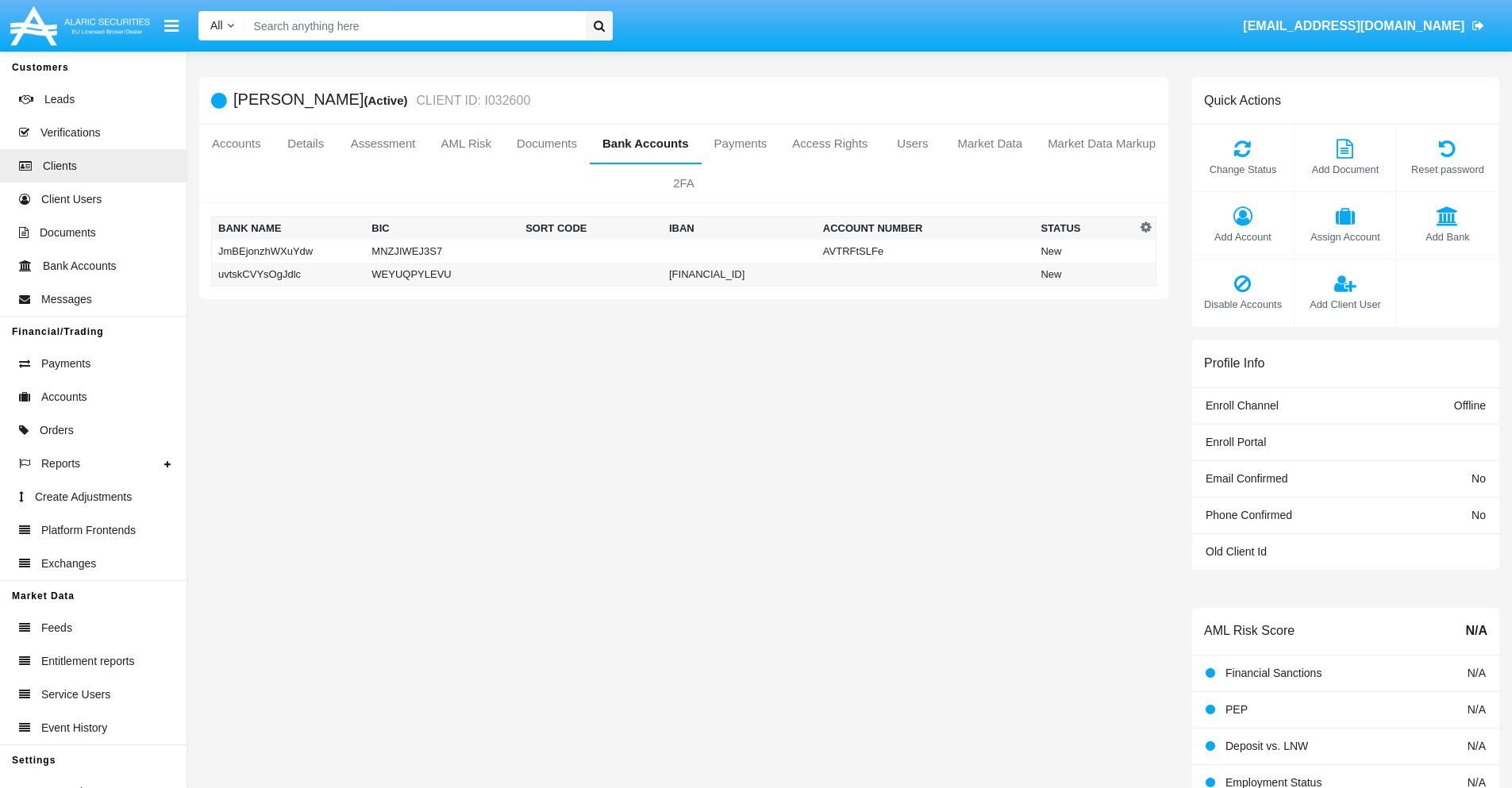
click at [288, 273] on td "uvtskCVYsOgJdlc" at bounding box center [288, 274] width 154 height 24
